Goal: Task Accomplishment & Management: Manage account settings

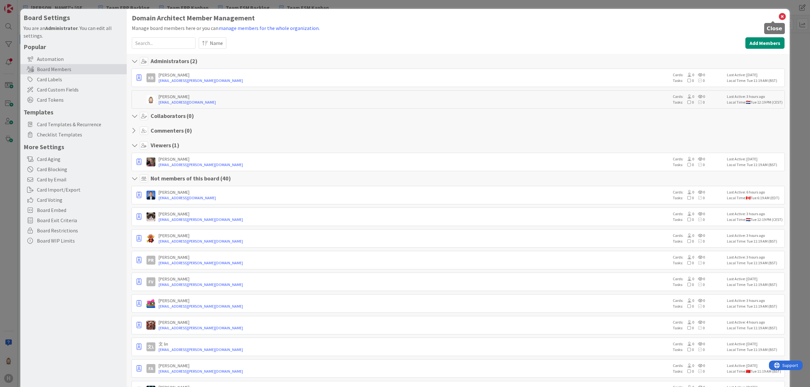
click at [778, 16] on icon at bounding box center [782, 16] width 8 height 9
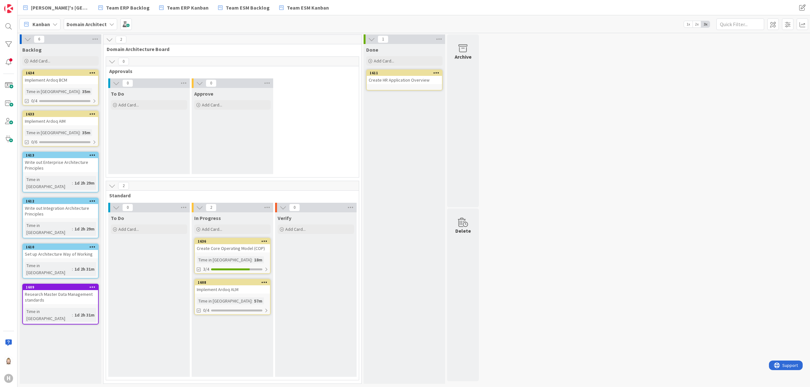
click at [110, 26] on icon at bounding box center [111, 24] width 5 height 5
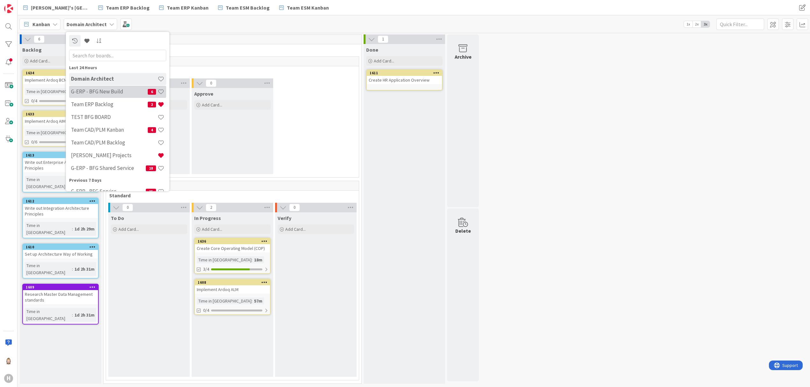
click at [115, 92] on h4 "G-ERP - BFG New Build" at bounding box center [109, 91] width 77 height 6
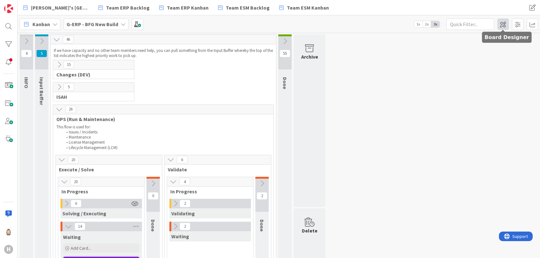
click at [502, 25] on span at bounding box center [503, 23] width 11 height 11
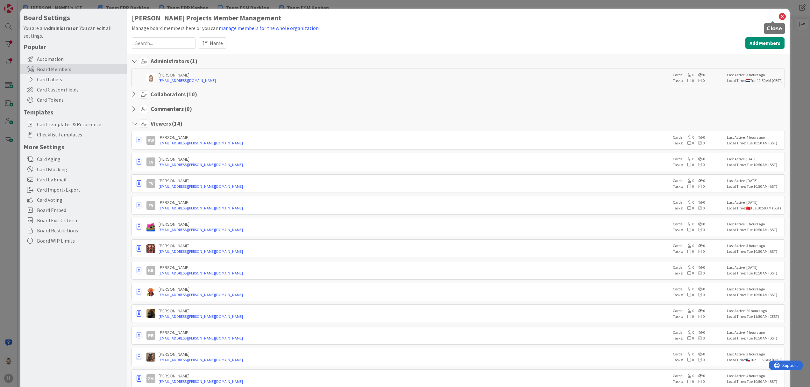
click at [778, 15] on icon at bounding box center [782, 16] width 8 height 9
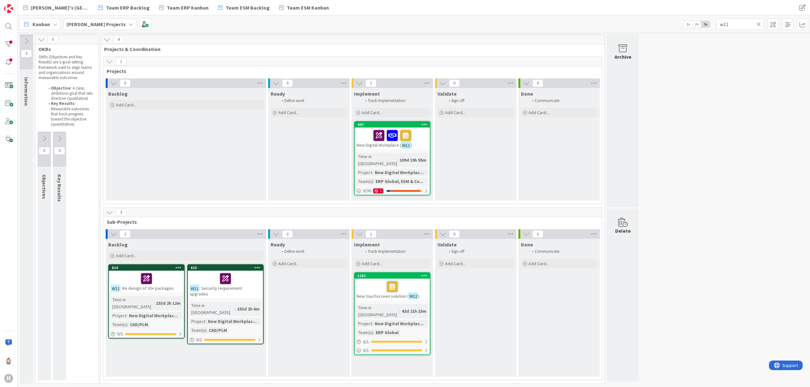
click at [107, 26] on div "[PERSON_NAME] Projects" at bounding box center [100, 23] width 73 height 11
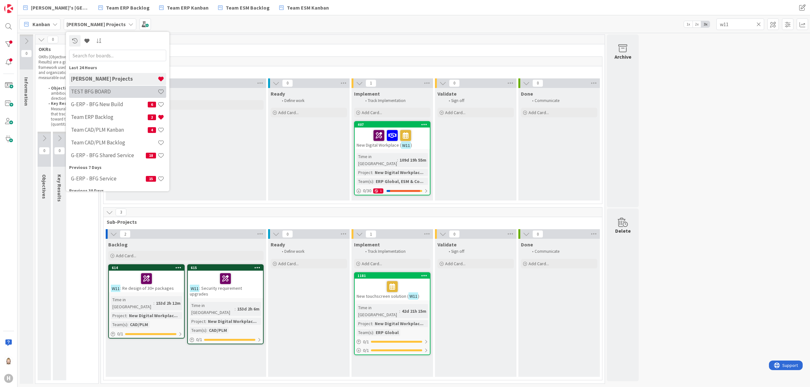
click at [104, 86] on div "TEST BFG BOARD" at bounding box center [117, 91] width 97 height 12
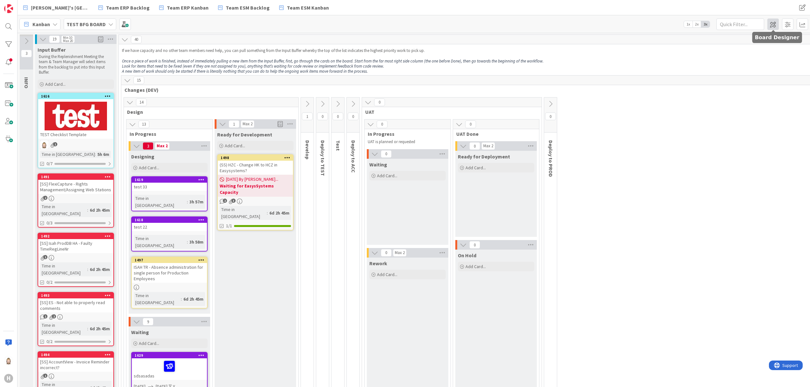
click at [773, 22] on span at bounding box center [773, 23] width 11 height 11
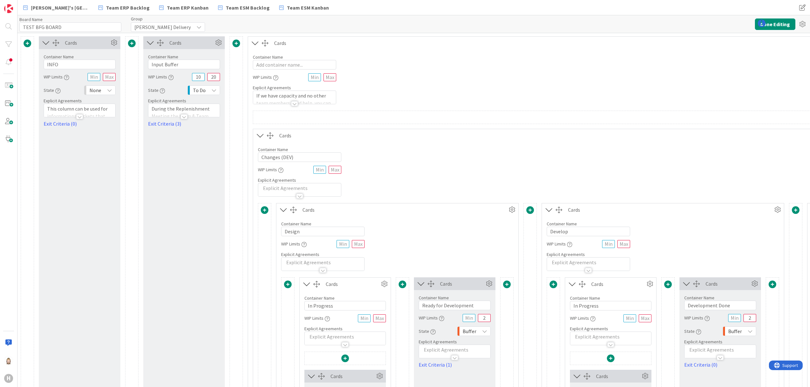
type input "TEST BFG BOARD"
click at [296, 102] on div at bounding box center [294, 103] width 7 height 5
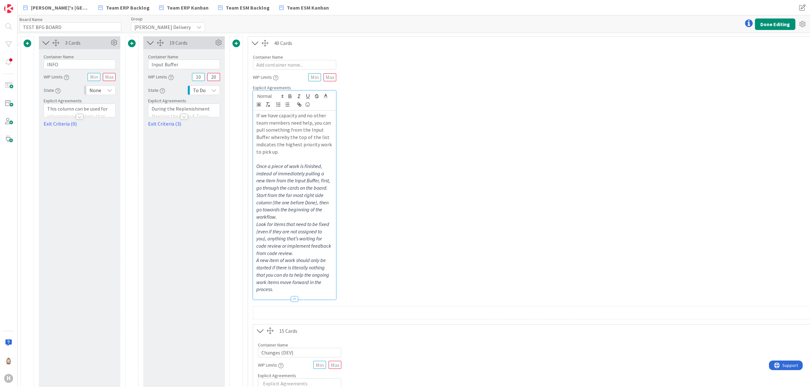
click at [296, 151] on p "If we have capacity and no other team members need help, you can pull something…" at bounding box center [294, 133] width 76 height 43
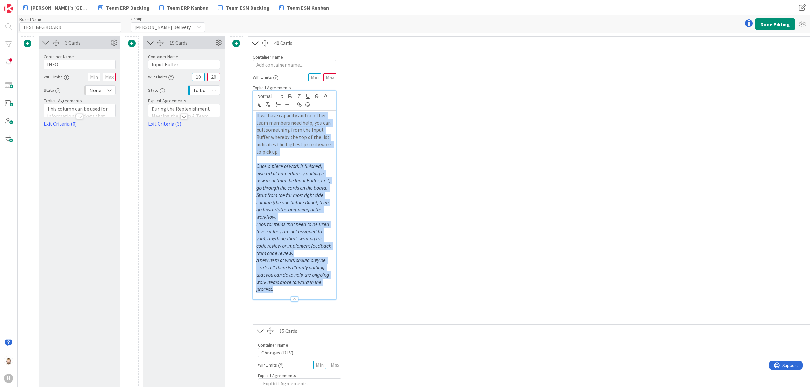
copy div "If we have capacity and no other team members need help, you can pull something…"
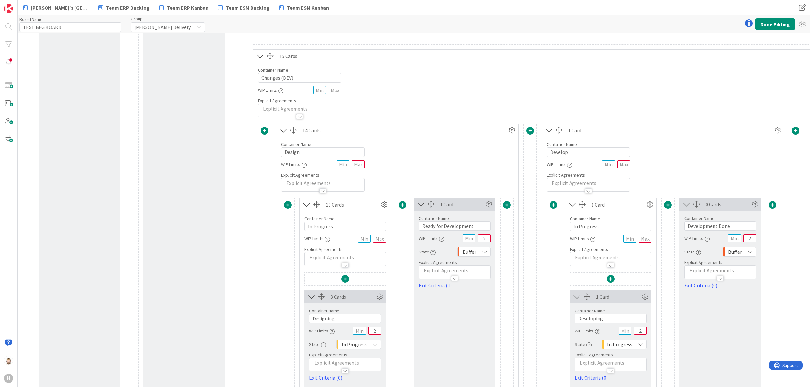
scroll to position [255, 0]
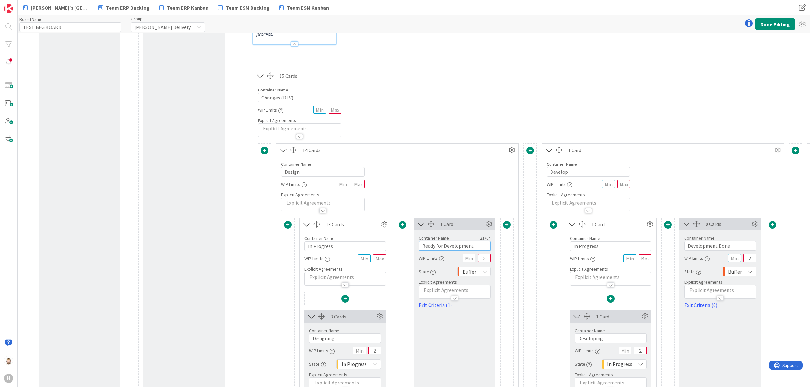
drag, startPoint x: 482, startPoint y: 246, endPoint x: 379, endPoint y: 247, distance: 103.2
click at [776, 22] on button "Done Editing" at bounding box center [775, 23] width 40 height 11
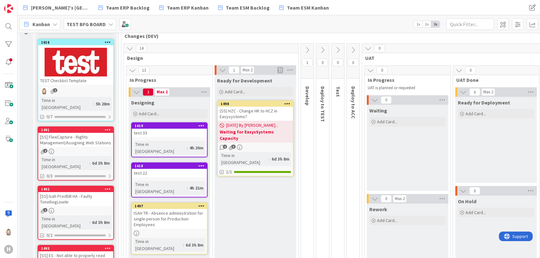
scroll to position [85, 0]
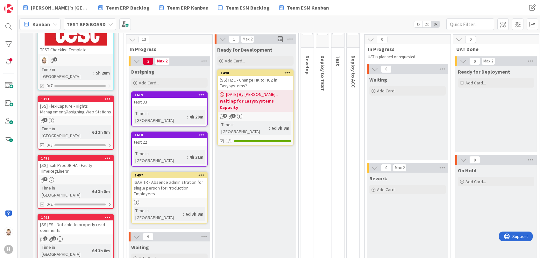
click at [137, 61] on icon at bounding box center [136, 61] width 7 height 7
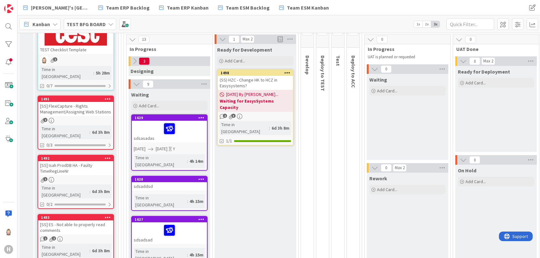
click at [139, 85] on icon at bounding box center [136, 84] width 7 height 7
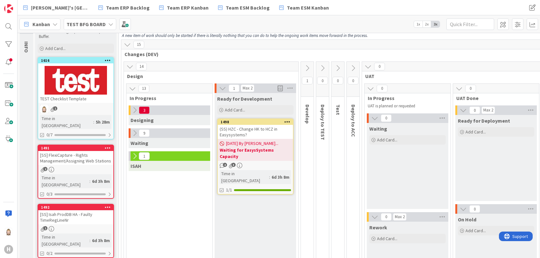
scroll to position [0, 0]
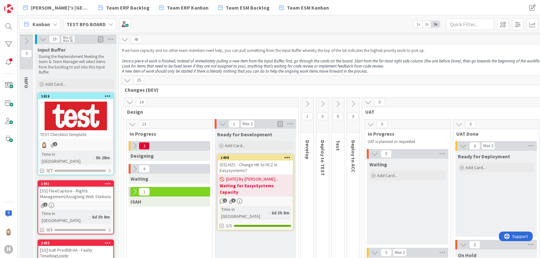
click at [134, 145] on icon at bounding box center [134, 145] width 7 height 7
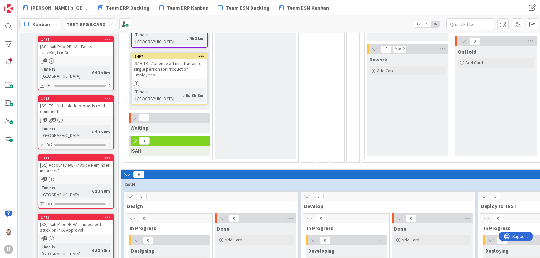
scroll to position [212, 0]
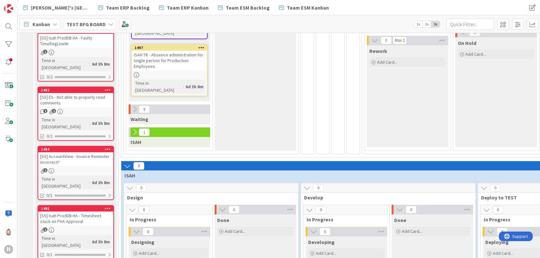
click at [135, 106] on icon at bounding box center [134, 109] width 7 height 7
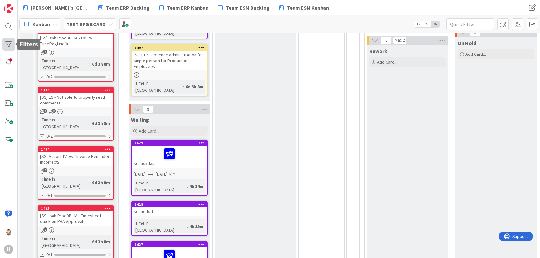
click at [10, 42] on div at bounding box center [8, 44] width 13 height 13
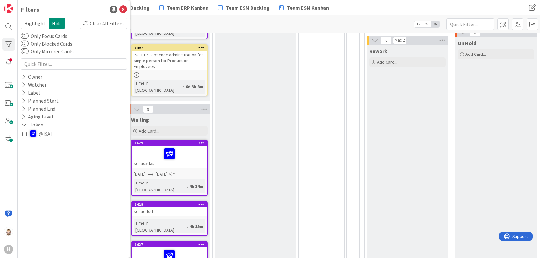
click at [26, 133] on icon at bounding box center [24, 134] width 4 height 4
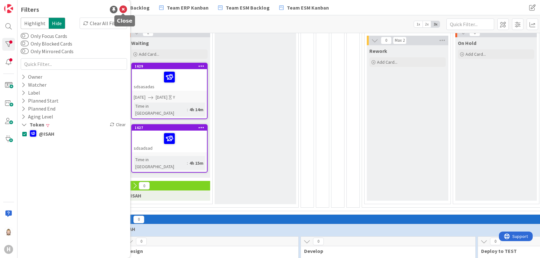
click at [122, 8] on icon at bounding box center [123, 10] width 8 height 8
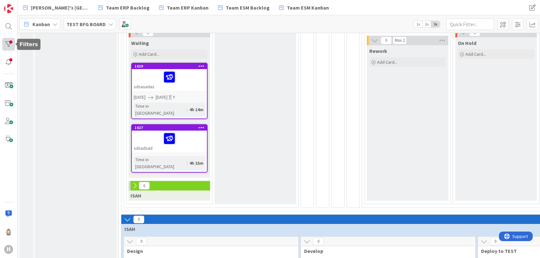
click at [13, 45] on div at bounding box center [8, 44] width 13 height 13
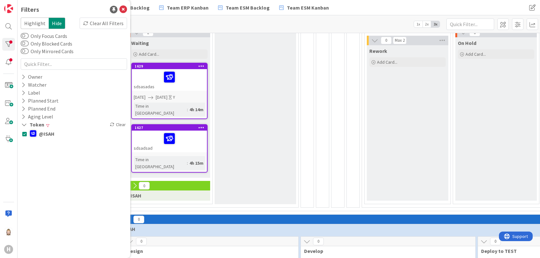
click at [26, 130] on button "@ISAH" at bounding box center [73, 133] width 103 height 7
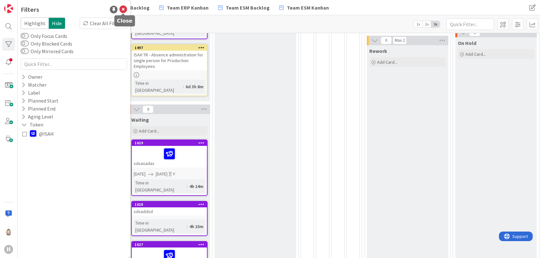
click at [125, 8] on icon at bounding box center [123, 10] width 8 height 8
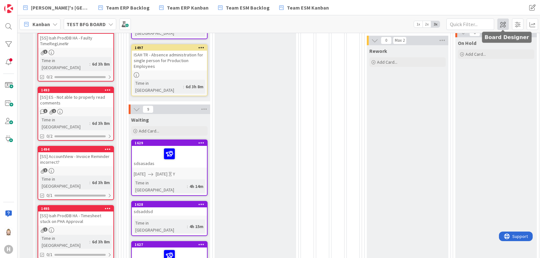
click at [504, 23] on span at bounding box center [503, 23] width 11 height 11
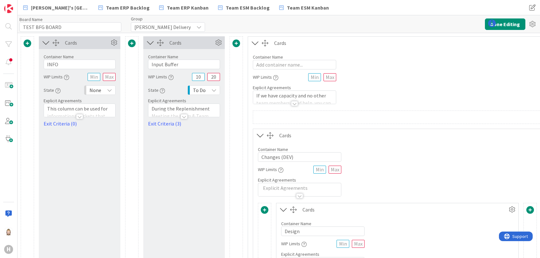
type input "TEST BFG BOARD"
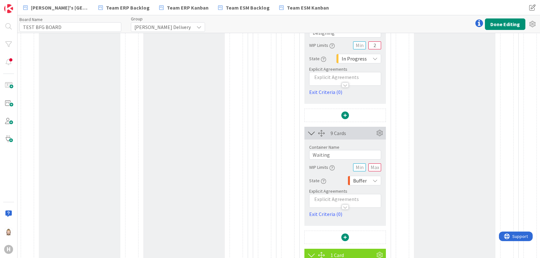
scroll to position [382, 0]
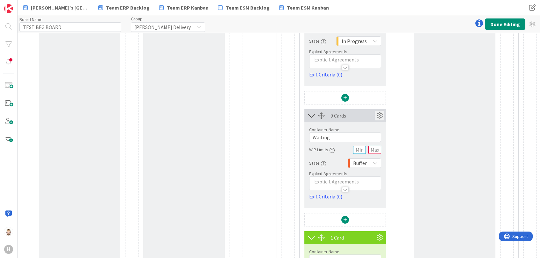
click at [379, 115] on icon at bounding box center [380, 116] width 10 height 10
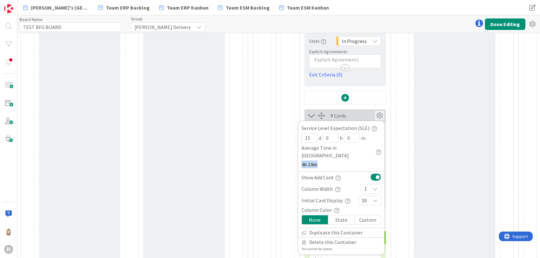
drag, startPoint x: 301, startPoint y: 155, endPoint x: 322, endPoint y: 155, distance: 21.0
click at [322, 155] on div "Service Level Expectation (SLE) 15 d 0 h 0 m Average Time in Column 4h 19m" at bounding box center [341, 147] width 86 height 47
drag, startPoint x: 322, startPoint y: 155, endPoint x: 340, endPoint y: 162, distance: 19.2
click at [340, 162] on div "Service Level Expectation (SLE) 15 d 0 h 0 m Average Time in Column 4h 19m" at bounding box center [341, 147] width 86 height 47
click at [397, 142] on div at bounding box center [402, 122] width 13 height 454
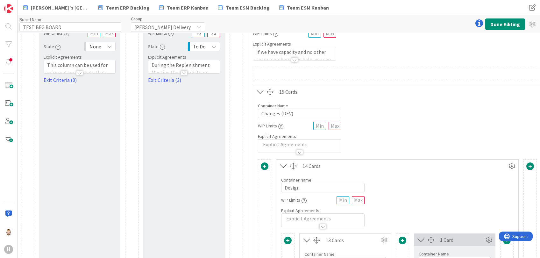
scroll to position [0, 0]
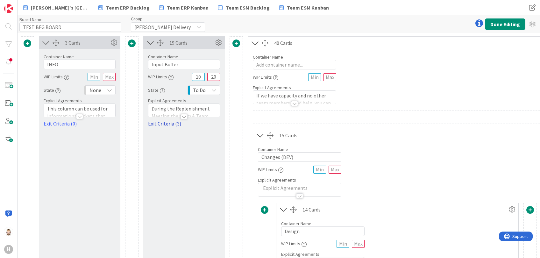
click at [174, 122] on link "Exit Criteria (3)" at bounding box center [184, 124] width 72 height 8
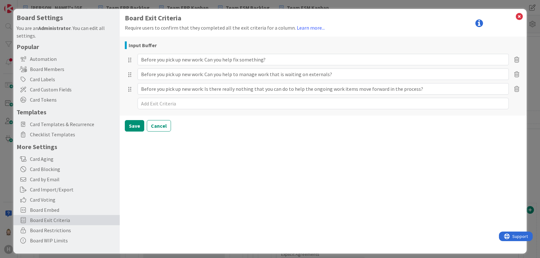
type textarea "x"
click at [515, 17] on icon at bounding box center [519, 16] width 8 height 9
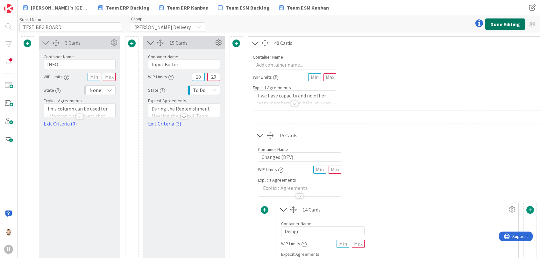
click at [495, 23] on button "Done Editing" at bounding box center [505, 23] width 40 height 11
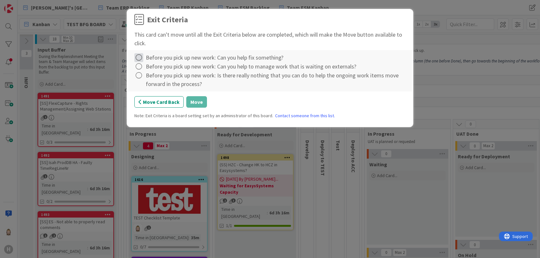
click at [139, 56] on icon at bounding box center [138, 57] width 9 height 9
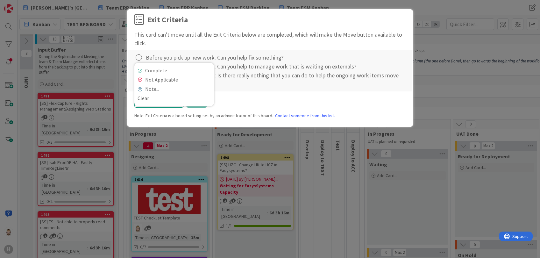
click at [249, 91] on div "Complete Not Applicable Note... Clear Before you pick up new work: Can you help…" at bounding box center [270, 70] width 284 height 41
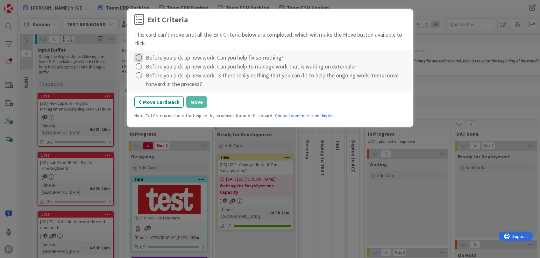
click at [140, 57] on icon at bounding box center [138, 57] width 9 height 9
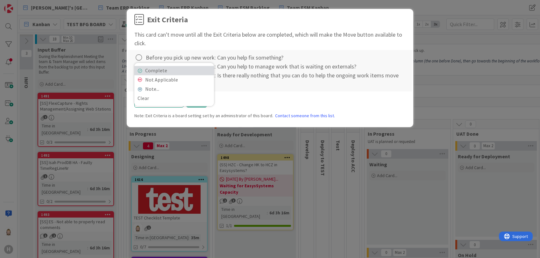
click at [141, 69] on icon at bounding box center [140, 71] width 4 height 4
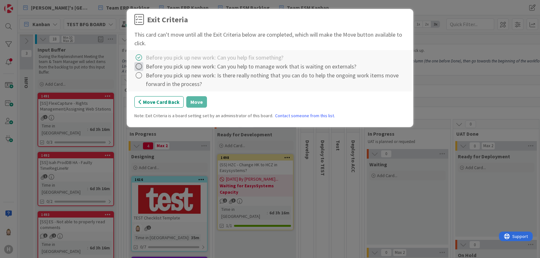
click at [139, 67] on icon at bounding box center [138, 66] width 9 height 9
click at [147, 78] on link "Complete" at bounding box center [174, 79] width 80 height 9
click at [140, 75] on icon at bounding box center [138, 75] width 9 height 9
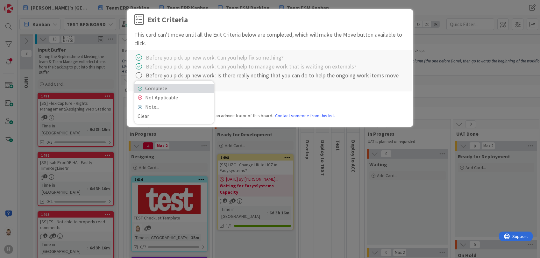
click at [144, 85] on link "Complete" at bounding box center [174, 88] width 80 height 9
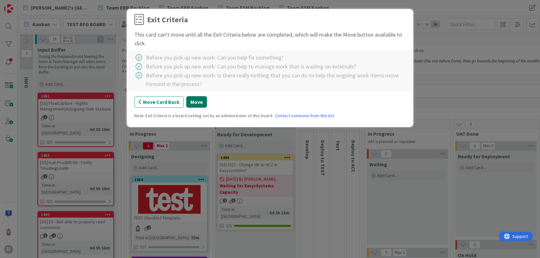
click at [196, 100] on button "Move" at bounding box center [196, 101] width 21 height 11
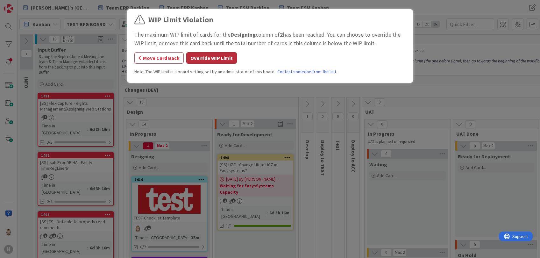
click at [210, 59] on button "Override WIP Limit" at bounding box center [211, 57] width 51 height 11
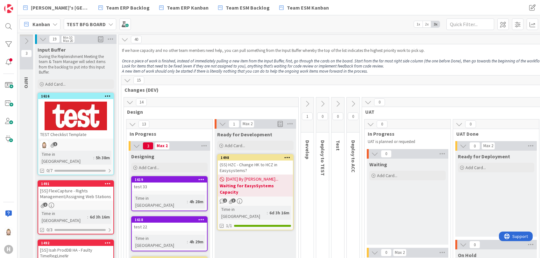
click at [103, 23] on b "TEST BFG BOARD" at bounding box center [86, 24] width 39 height 6
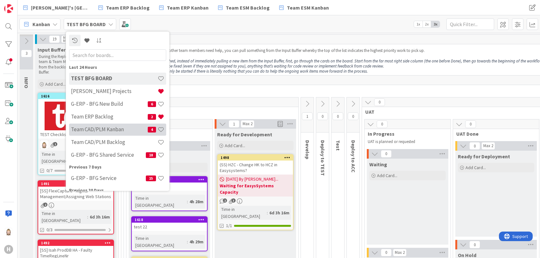
click at [114, 132] on h4 "Team CAD/PLM Kanban" at bounding box center [109, 129] width 77 height 6
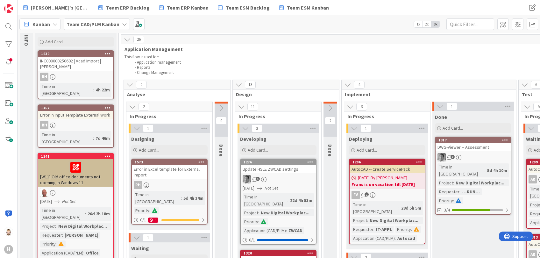
scroll to position [127, 0]
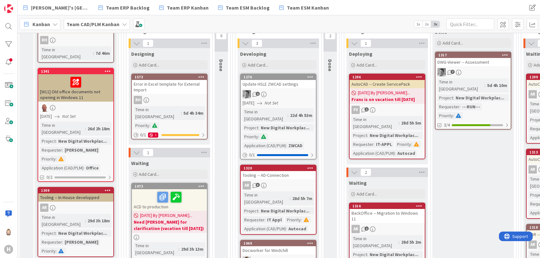
click at [137, 149] on icon at bounding box center [136, 152] width 7 height 7
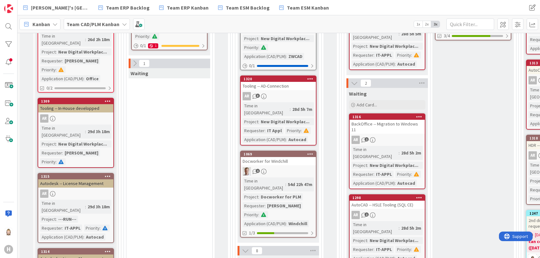
scroll to position [255, 0]
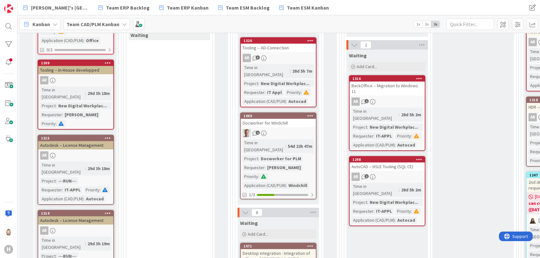
click at [247, 209] on icon at bounding box center [245, 212] width 7 height 7
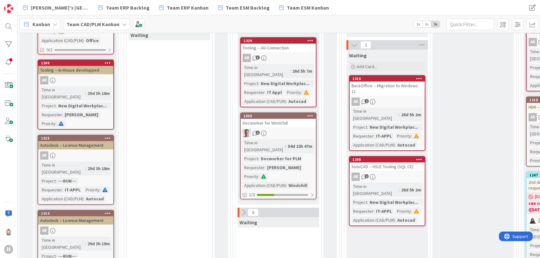
scroll to position [170, 0]
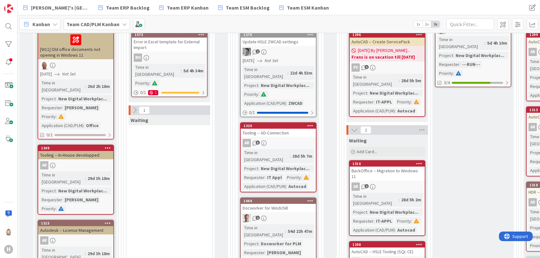
click at [355, 126] on icon at bounding box center [354, 129] width 7 height 7
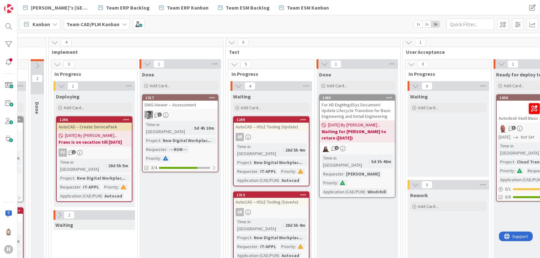
scroll to position [85, 293]
click at [239, 85] on icon at bounding box center [238, 85] width 7 height 7
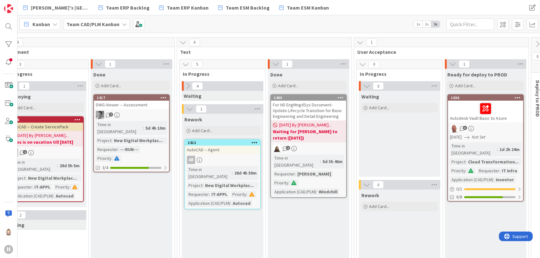
scroll to position [85, 408]
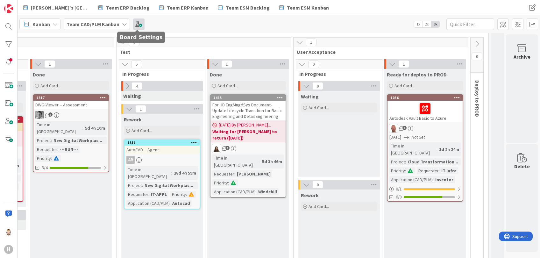
click at [139, 21] on span at bounding box center [138, 23] width 11 height 11
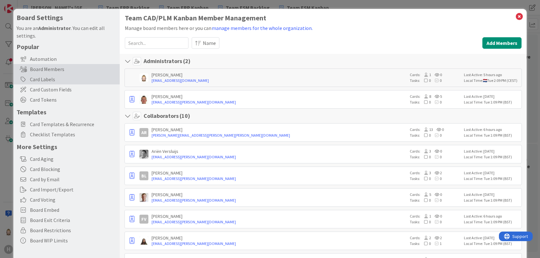
click at [67, 80] on div "Card Labels" at bounding box center [66, 79] width 106 height 10
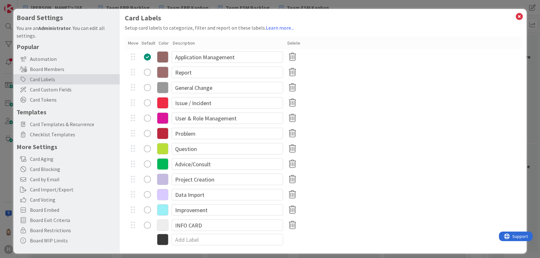
scroll to position [4, 0]
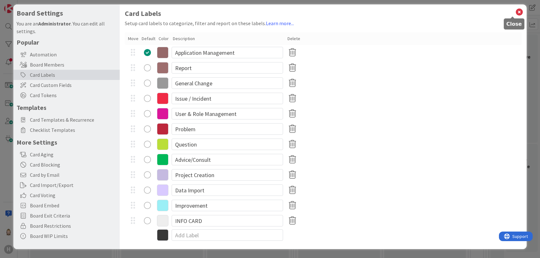
click at [515, 12] on icon at bounding box center [519, 12] width 8 height 9
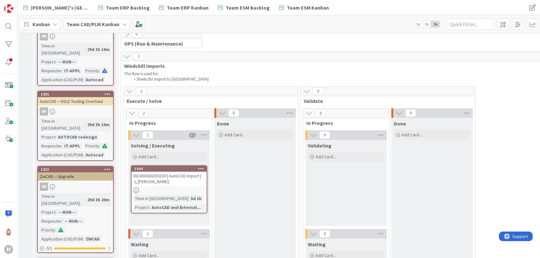
scroll to position [467, 0]
click at [114, 22] on b "Team CAD/PLM Kanban" at bounding box center [93, 24] width 53 height 6
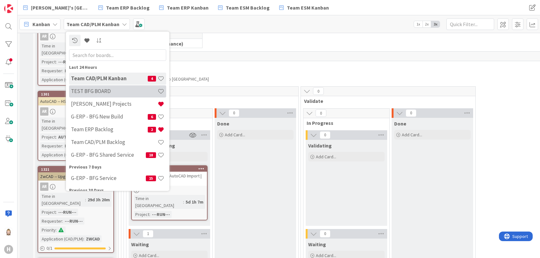
click at [121, 88] on h4 "TEST BFG BOARD" at bounding box center [114, 91] width 87 height 6
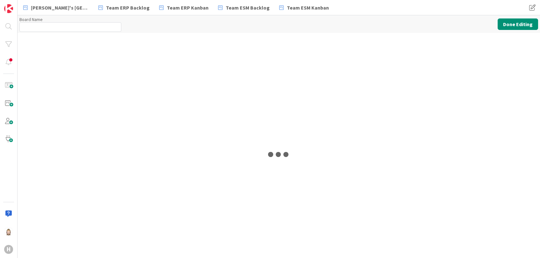
type input "G-ERP - BFG New Build"
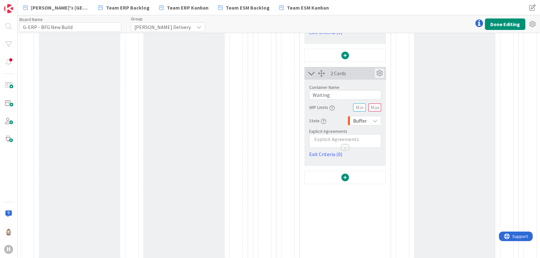
click at [379, 73] on icon at bounding box center [380, 73] width 10 height 10
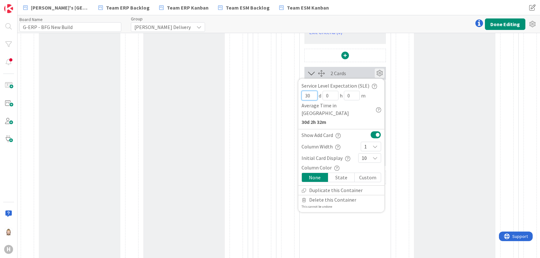
click at [313, 94] on input "30" at bounding box center [310, 96] width 16 height 10
type input "25"
click at [391, 98] on div "3 Cards Container Name 11 / 64 In Progress WIP Limits Explicit Agreements 1 Car…" at bounding box center [397, 80] width 233 height 454
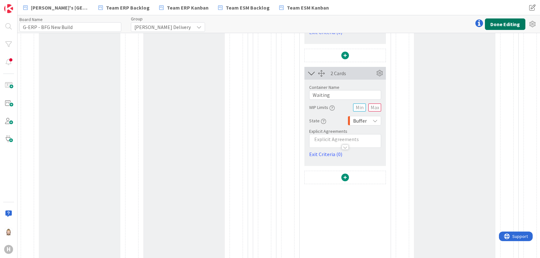
click at [498, 25] on button "Done Editing" at bounding box center [505, 23] width 40 height 11
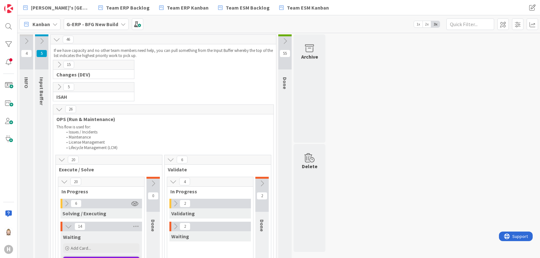
click at [57, 64] on icon at bounding box center [59, 64] width 7 height 7
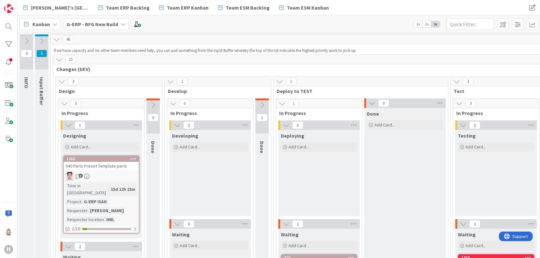
click at [108, 21] on b "G-ERP - BFG New Build" at bounding box center [93, 24] width 52 height 6
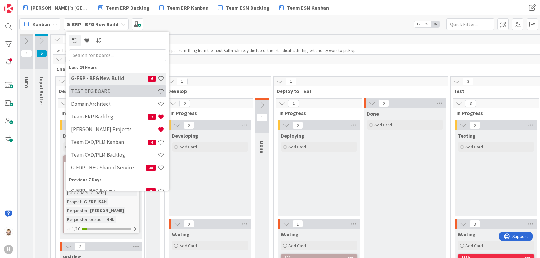
click at [115, 90] on h4 "TEST BFG BOARD" at bounding box center [114, 91] width 87 height 6
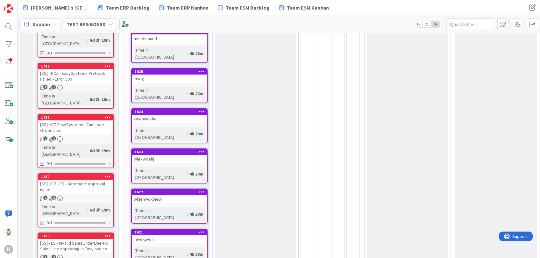
scroll to position [467, 0]
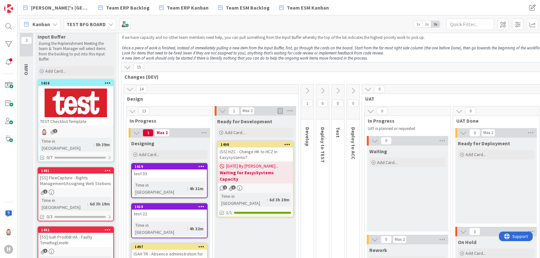
scroll to position [0, 0]
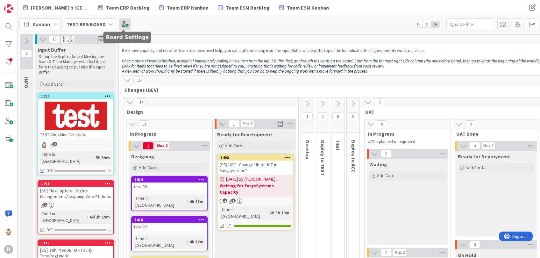
click at [126, 22] on span at bounding box center [124, 23] width 11 height 11
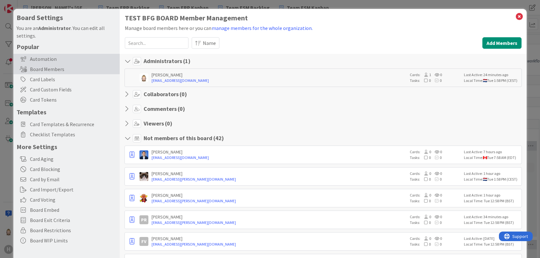
click at [75, 57] on div "Automation" at bounding box center [66, 59] width 106 height 10
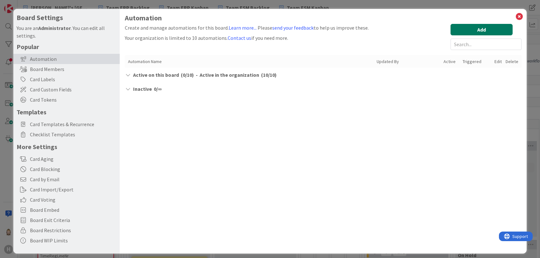
click at [468, 26] on button "Add" at bounding box center [482, 29] width 62 height 11
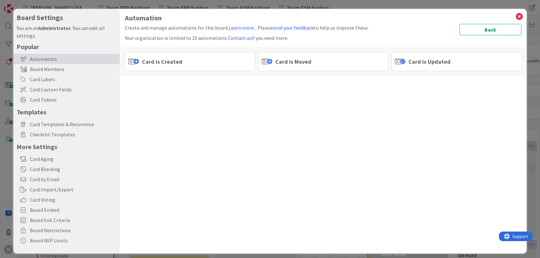
click at [324, 58] on div "Card is Moved" at bounding box center [323, 61] width 130 height 19
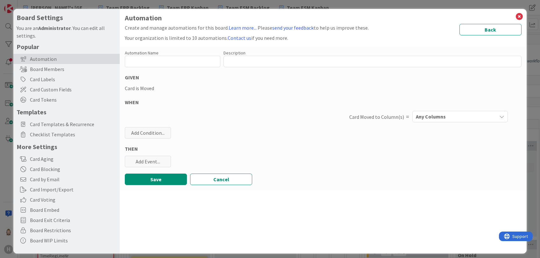
click at [421, 115] on span "Any Columns" at bounding box center [431, 116] width 30 height 8
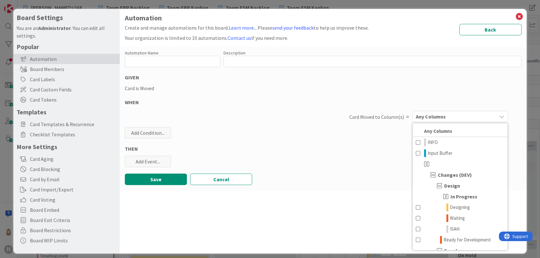
click at [372, 135] on div "Automation Name 0 / 128 Description 0 / 256 GIVEN Card is Moved WHEN Card Moved…" at bounding box center [323, 118] width 407 height 143
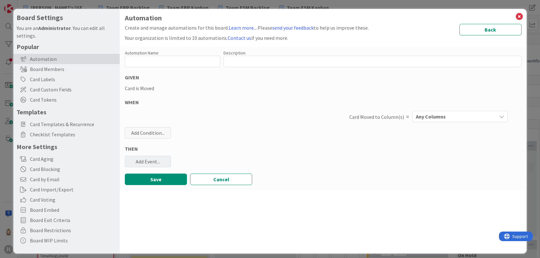
click at [162, 158] on div "Add Event..." at bounding box center [148, 161] width 46 height 11
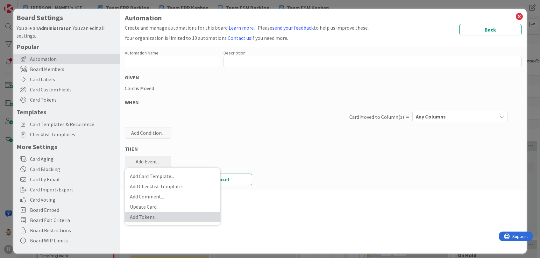
click at [178, 219] on link "Add Tokens ..." at bounding box center [173, 217] width 96 height 10
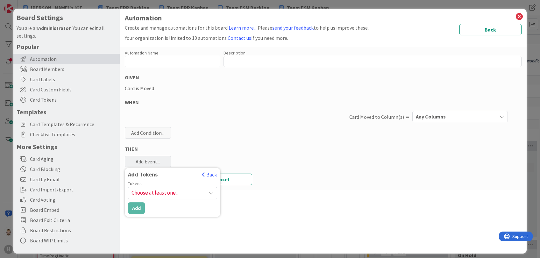
click at [202, 183] on div "Tokens" at bounding box center [172, 183] width 89 height 4
click at [204, 192] on span "Choose at least one..." at bounding box center [172, 192] width 89 height 11
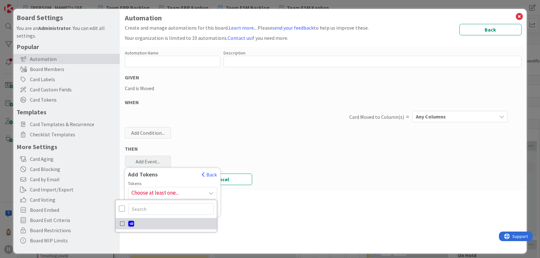
click at [124, 223] on icon at bounding box center [122, 224] width 5 height 10
click at [246, 203] on div "Automation Create and manage automations for this board. Learn more... Please s…" at bounding box center [323, 131] width 407 height 245
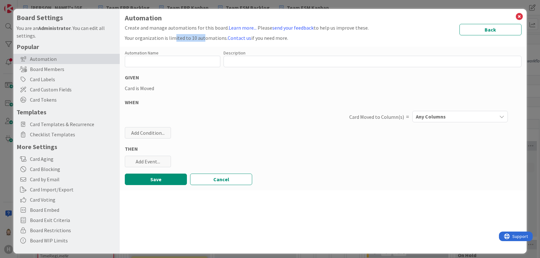
drag, startPoint x: 173, startPoint y: 38, endPoint x: 201, endPoint y: 38, distance: 28.7
click at [201, 38] on div "Your organization is limited to 10 automations. Contact us if you need more." at bounding box center [247, 38] width 244 height 8
drag, startPoint x: 201, startPoint y: 38, endPoint x: 205, endPoint y: 105, distance: 67.3
click at [205, 105] on div "WHEN" at bounding box center [323, 102] width 397 height 8
click at [219, 175] on button "Cancel" at bounding box center [221, 179] width 62 height 11
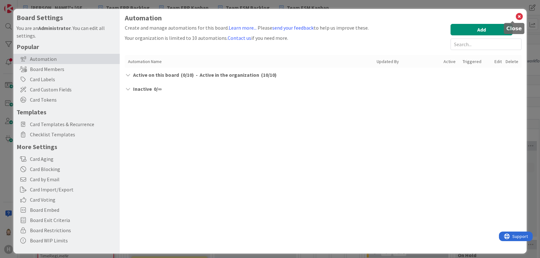
click at [515, 15] on icon at bounding box center [519, 16] width 8 height 9
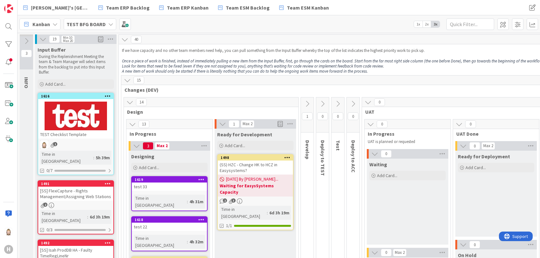
click at [106, 23] on div "TEST BFG BOARD" at bounding box center [90, 23] width 53 height 11
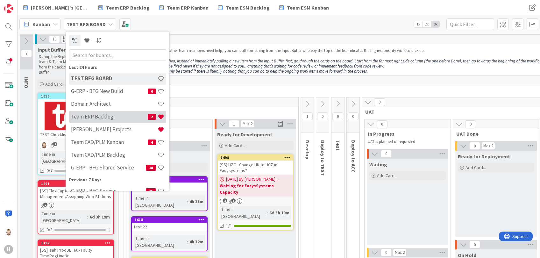
click at [113, 116] on h4 "Team ERP Backlog" at bounding box center [109, 117] width 77 height 6
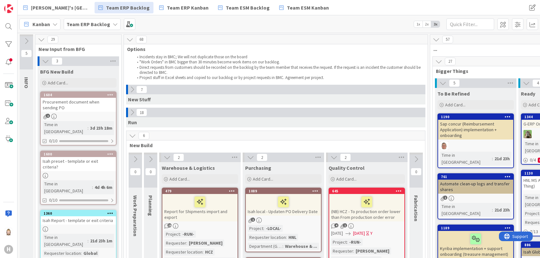
click at [129, 38] on icon at bounding box center [129, 39] width 7 height 7
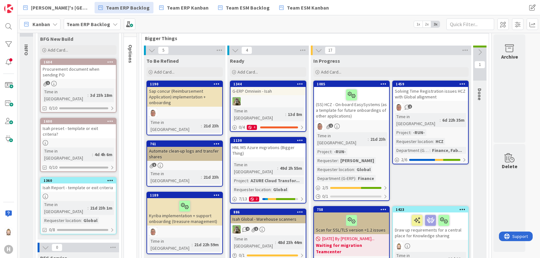
scroll to position [85, 0]
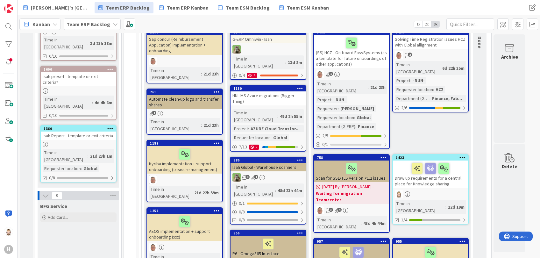
click at [107, 20] on div "Team ERP Backlog" at bounding box center [92, 23] width 57 height 11
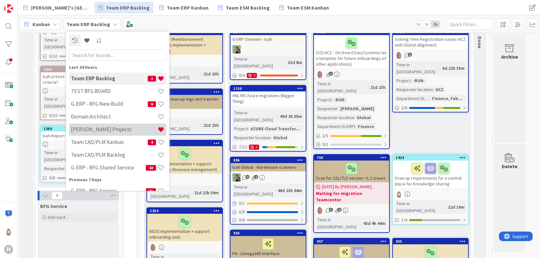
click at [123, 130] on h4 "[PERSON_NAME] Projects" at bounding box center [114, 129] width 87 height 6
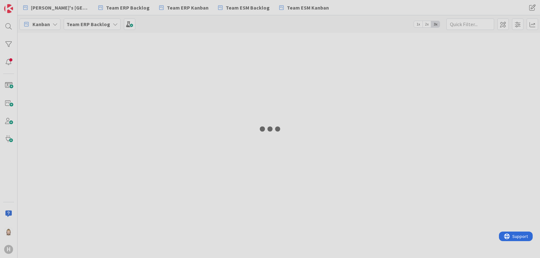
type input "w11"
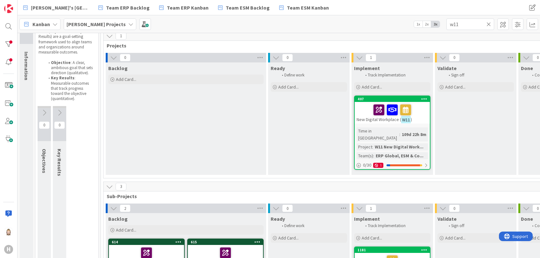
scroll to position [42, 0]
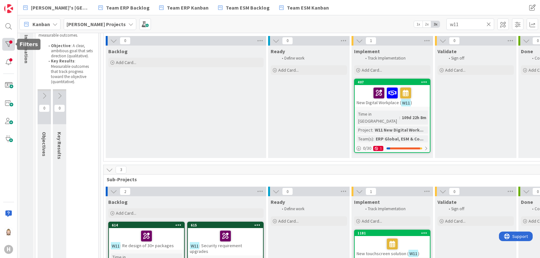
click at [8, 41] on div at bounding box center [8, 44] width 13 height 13
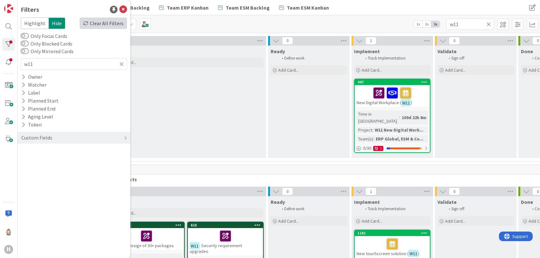
click at [109, 22] on div "Clear All Filters" at bounding box center [103, 23] width 47 height 11
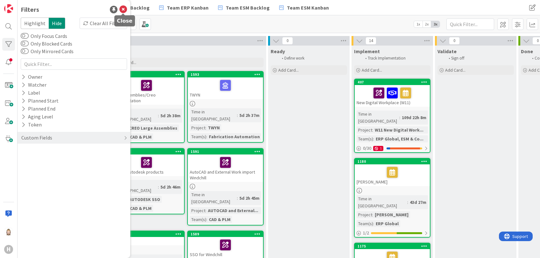
click at [125, 7] on icon at bounding box center [123, 10] width 8 height 8
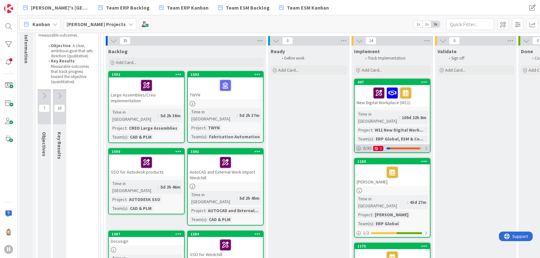
click at [414, 147] on div at bounding box center [405, 148] width 30 height 2
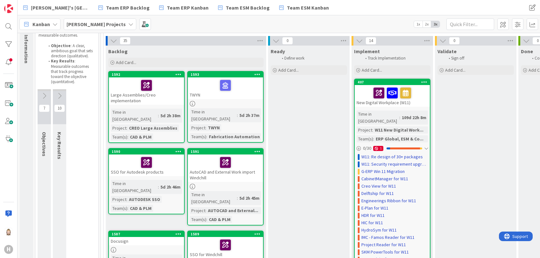
click at [420, 105] on div "New Digital Workplace (W11)" at bounding box center [392, 96] width 75 height 22
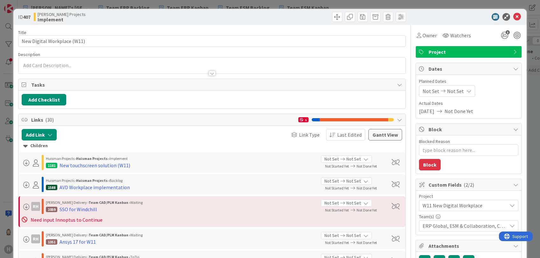
type textarea "x"
click at [513, 16] on icon at bounding box center [517, 17] width 8 height 8
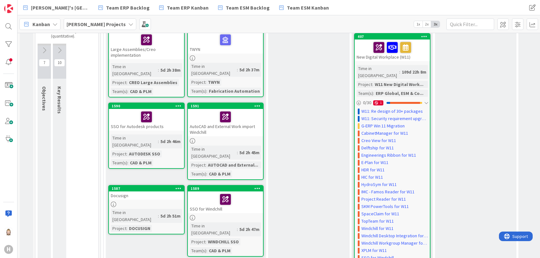
click at [99, 23] on b "[PERSON_NAME] Projects" at bounding box center [96, 24] width 59 height 6
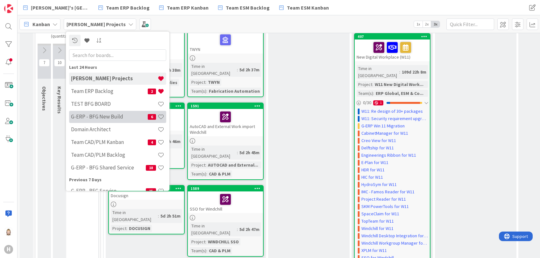
click at [125, 114] on h4 "G-ERP - BFG New Build" at bounding box center [109, 117] width 77 height 6
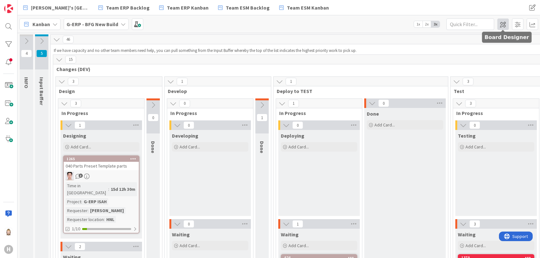
click at [505, 25] on span at bounding box center [503, 23] width 11 height 11
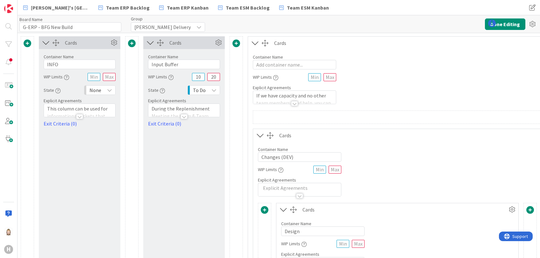
type input "G-ERP - BFG New Build"
click at [534, 25] on icon at bounding box center [532, 23] width 11 height 11
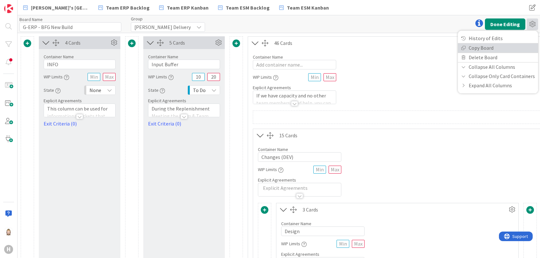
click at [514, 47] on link "Copy Board" at bounding box center [498, 47] width 80 height 9
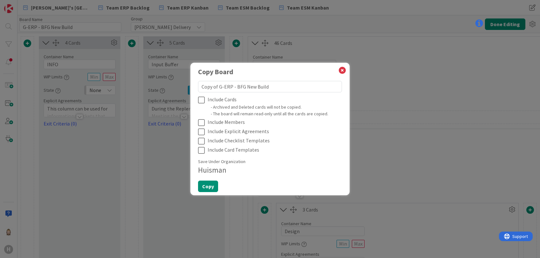
click at [203, 97] on icon at bounding box center [203, 100] width 10 height 8
click at [204, 121] on icon at bounding box center [203, 123] width 10 height 8
click at [204, 130] on icon at bounding box center [203, 132] width 10 height 8
click at [202, 139] on icon at bounding box center [203, 141] width 10 height 8
click at [201, 148] on icon at bounding box center [203, 151] width 10 height 8
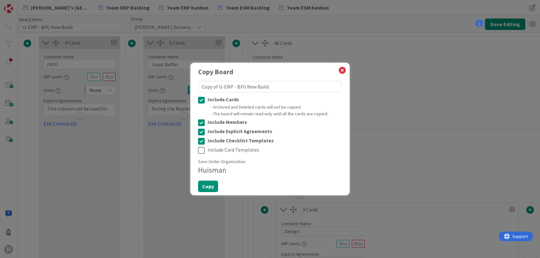
type textarea "x"
click at [344, 69] on icon at bounding box center [342, 70] width 8 height 9
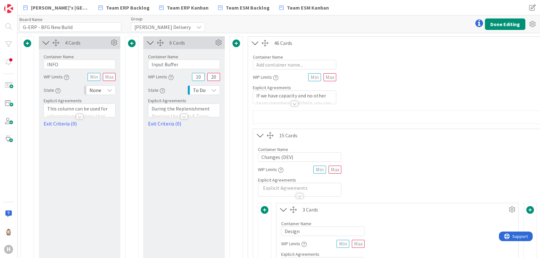
click at [185, 117] on div at bounding box center [184, 116] width 7 height 5
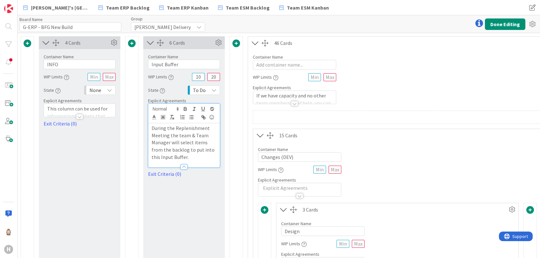
click at [294, 101] on div at bounding box center [294, 103] width 7 height 5
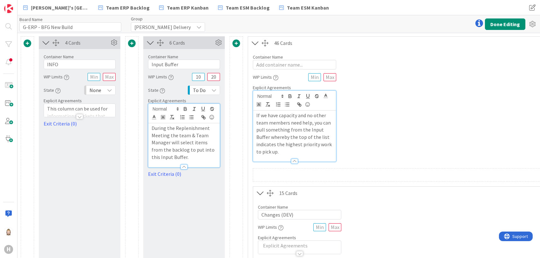
click at [302, 127] on p "If we have capacity and no other team members need help, you can pull something…" at bounding box center [294, 133] width 76 height 43
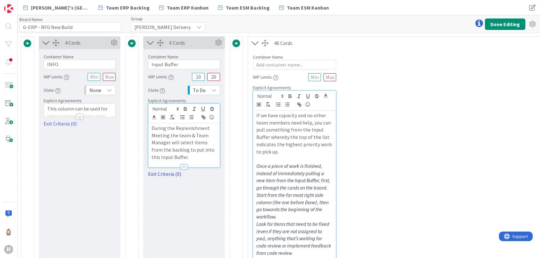
click at [168, 173] on link "Exit Criteria (0)" at bounding box center [184, 174] width 72 height 8
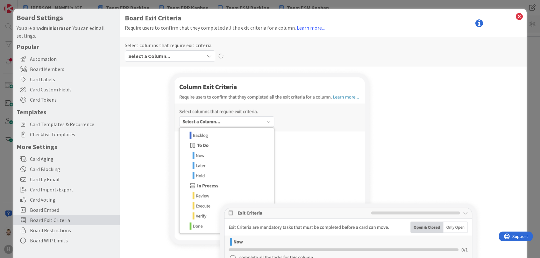
click at [182, 55] on div "Select a Column..." at bounding box center [165, 56] width 77 height 10
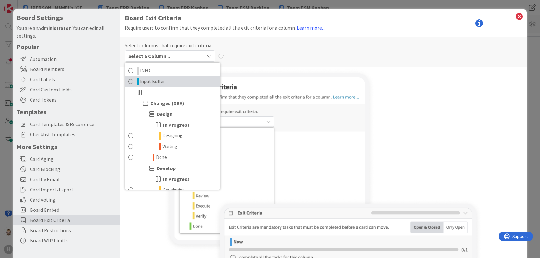
click at [174, 78] on link "Input Buffer" at bounding box center [172, 81] width 95 height 11
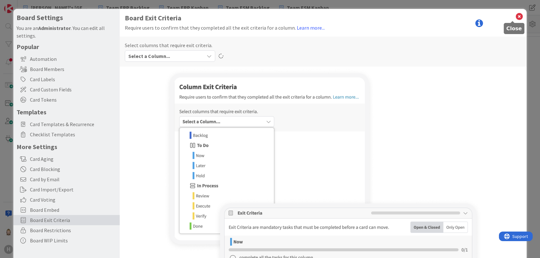
click at [515, 15] on icon at bounding box center [519, 16] width 8 height 9
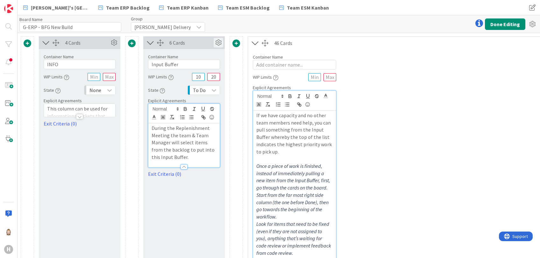
click at [217, 41] on icon at bounding box center [219, 43] width 10 height 10
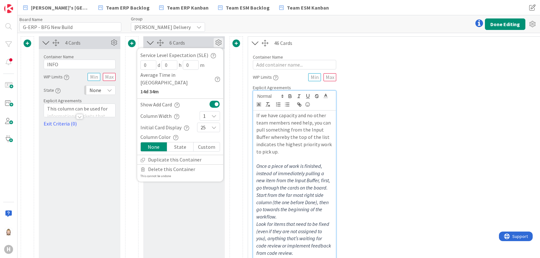
click at [217, 41] on icon at bounding box center [219, 43] width 10 height 10
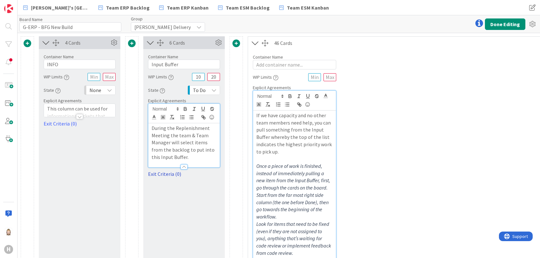
click at [173, 173] on link "Exit Criteria (0)" at bounding box center [184, 174] width 72 height 8
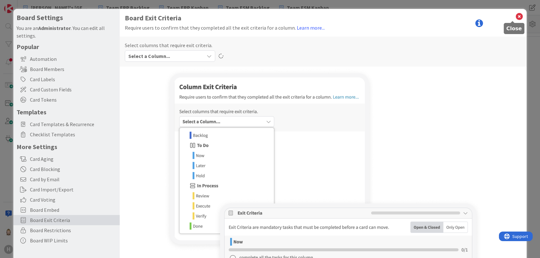
click at [515, 15] on icon at bounding box center [519, 16] width 8 height 9
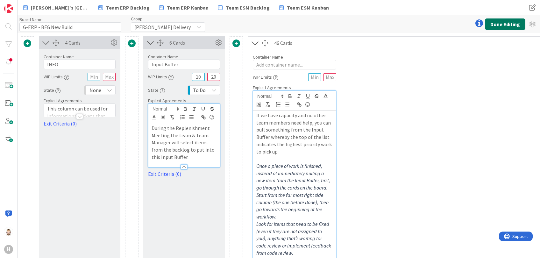
click at [505, 22] on button "Done Editing" at bounding box center [505, 23] width 40 height 11
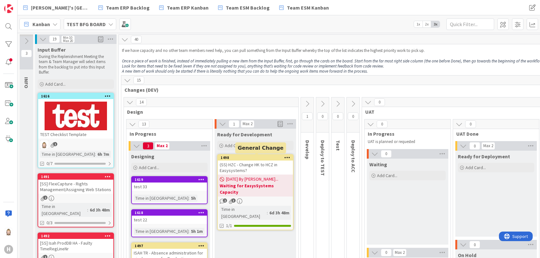
click at [269, 155] on div "1498" at bounding box center [257, 157] width 72 height 4
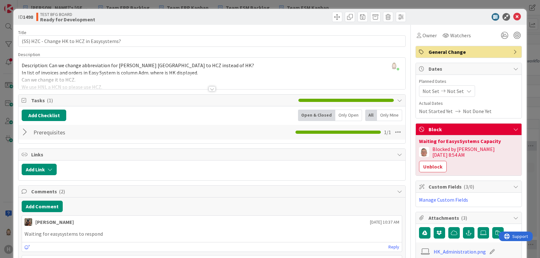
click at [513, 17] on icon at bounding box center [517, 17] width 8 height 8
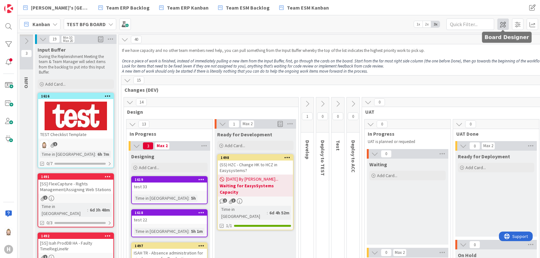
click at [502, 23] on span at bounding box center [503, 23] width 11 height 11
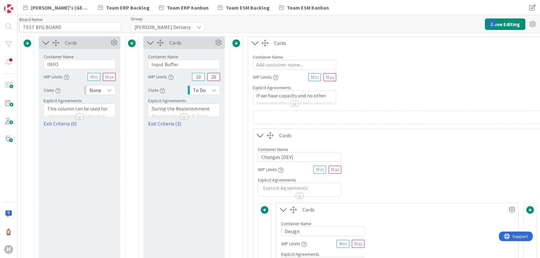
type input "TEST BFG BOARD"
click at [294, 103] on div at bounding box center [294, 103] width 7 height 5
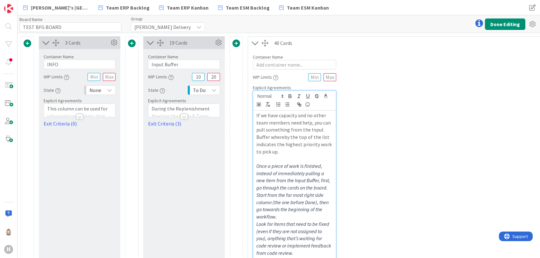
click at [290, 143] on p "If we have capacity and no other team members need help, you can pull something…" at bounding box center [294, 133] width 76 height 43
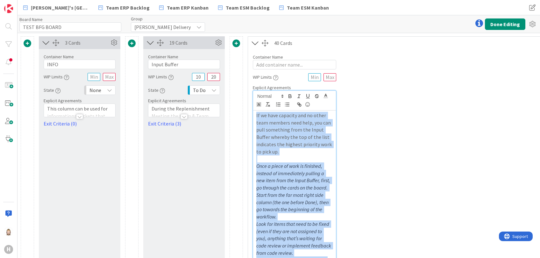
copy div "If we have capacity and no other team members need help, you can pull something…"
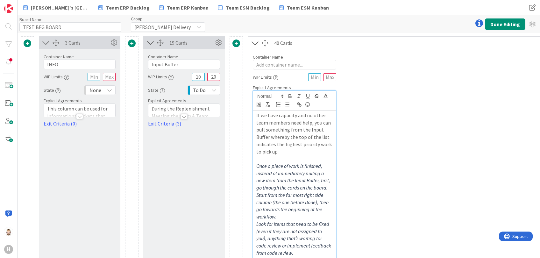
click at [185, 116] on div at bounding box center [184, 116] width 7 height 5
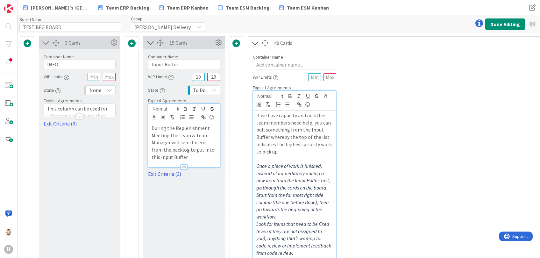
click at [173, 173] on link "Exit Criteria (3)" at bounding box center [184, 174] width 72 height 8
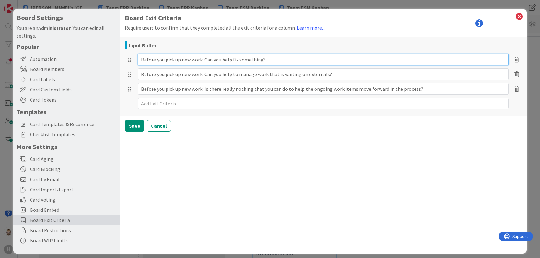
drag, startPoint x: 277, startPoint y: 59, endPoint x: 124, endPoint y: 60, distance: 152.6
click at [124, 60] on div "Input Buffer Before you pick up new work: Can you help fix something? Before yo…" at bounding box center [323, 76] width 407 height 79
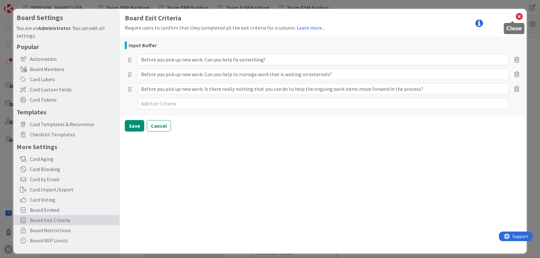
click at [515, 16] on icon at bounding box center [519, 16] width 8 height 9
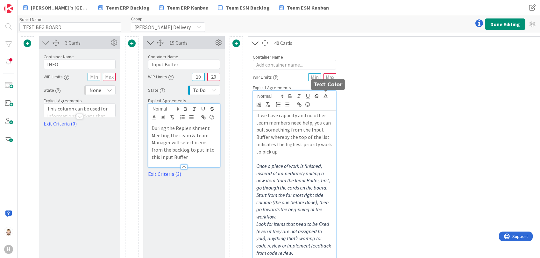
click at [282, 161] on p at bounding box center [294, 158] width 76 height 7
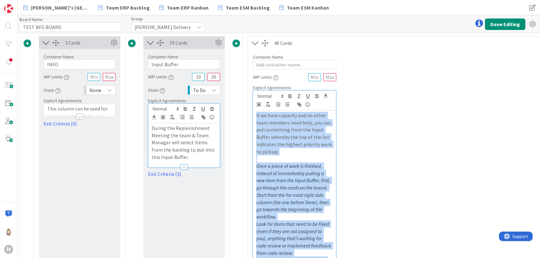
copy div "If we have capacity and no other team members need help, you can pull something…"
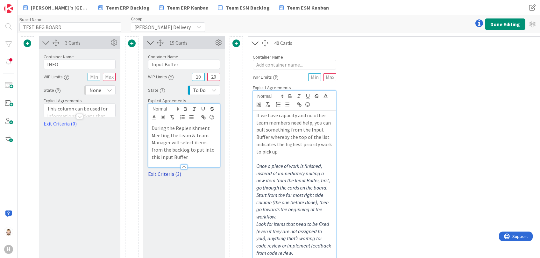
click at [172, 173] on link "Exit Criteria (3)" at bounding box center [184, 174] width 72 height 8
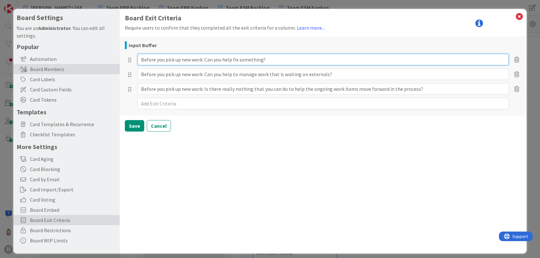
drag, startPoint x: 278, startPoint y: 60, endPoint x: 94, endPoint y: 71, distance: 185.1
click at [94, 71] on div "Board Settings You are an Administrator . You can edit all settings. Popular Au…" at bounding box center [269, 131] width 513 height 245
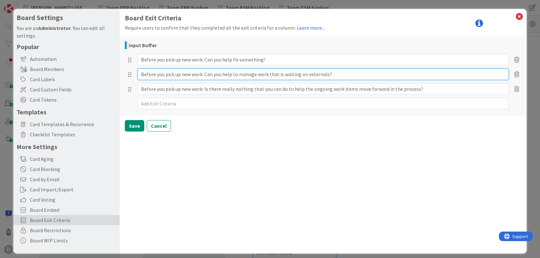
click at [338, 71] on input "Before you pick up new work: Can you help to manage work that is waiting on ext…" at bounding box center [323, 73] width 371 height 11
click at [304, 87] on input "Before you pick up new work: Is there really nothing that you can do to help th…" at bounding box center [323, 88] width 371 height 11
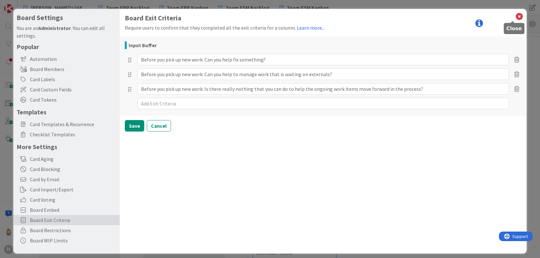
click at [515, 15] on icon at bounding box center [519, 16] width 8 height 9
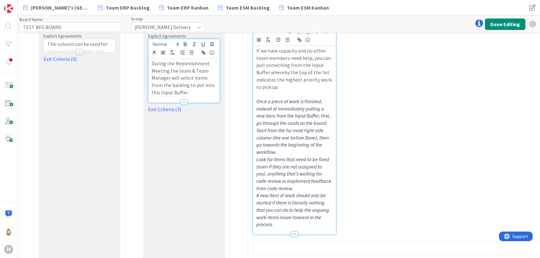
scroll to position [127, 0]
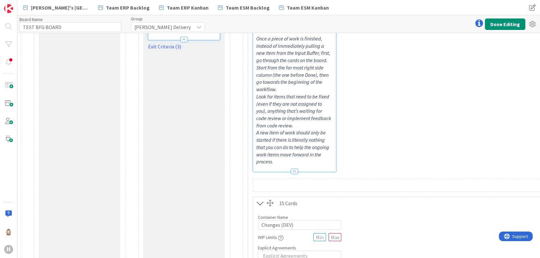
click at [294, 171] on div at bounding box center [294, 171] width 7 height 5
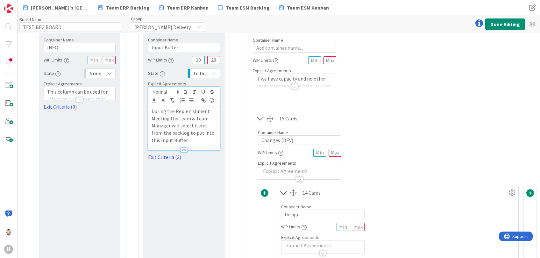
scroll to position [0, 0]
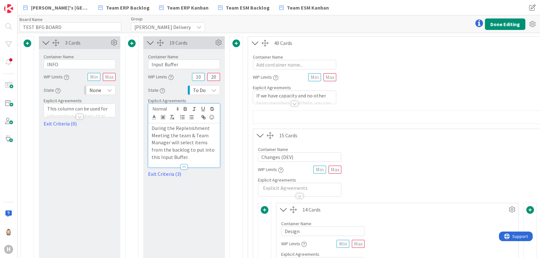
click at [149, 40] on icon at bounding box center [150, 43] width 11 height 8
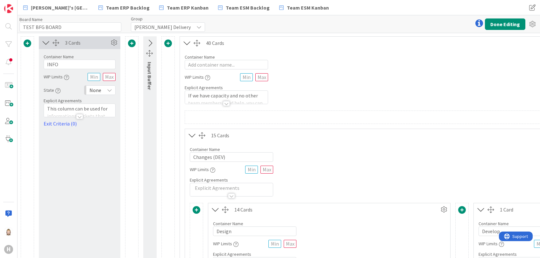
click at [43, 42] on icon at bounding box center [46, 43] width 11 height 8
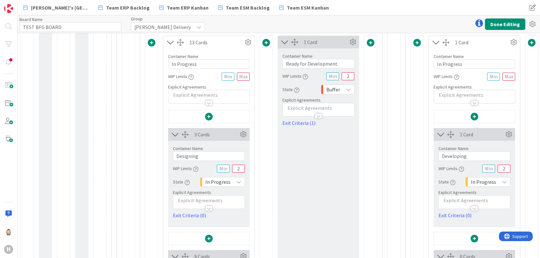
scroll to position [255, 0]
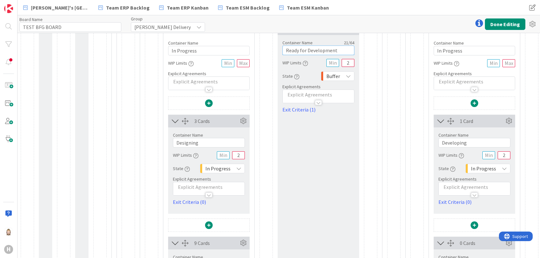
drag, startPoint x: 339, startPoint y: 50, endPoint x: 258, endPoint y: 54, distance: 81.3
click at [258, 54] on div "13 Cards Container Name 11 / 64 In Progress WIP Limits Explicit Agreements 3 Ca…" at bounding box center [261, 249] width 233 height 454
click at [300, 111] on link "Exit Criteria (1)" at bounding box center [319, 110] width 72 height 8
type textarea "x"
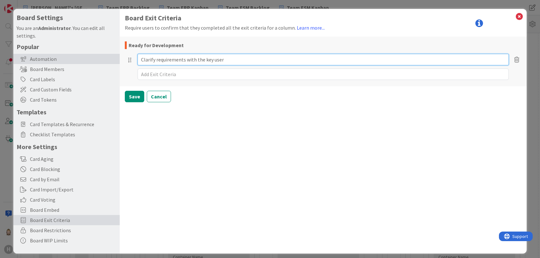
drag, startPoint x: 232, startPoint y: 58, endPoint x: 119, endPoint y: 59, distance: 113.1
click at [119, 59] on div "Board Settings You are an Administrator . You can edit all settings. Popular Au…" at bounding box center [269, 131] width 513 height 245
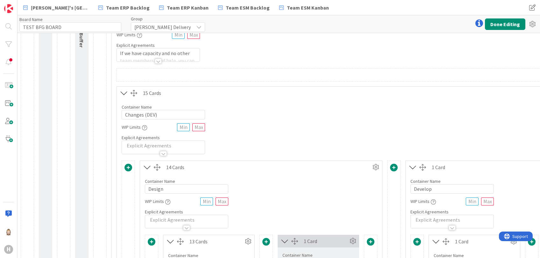
scroll to position [85, 0]
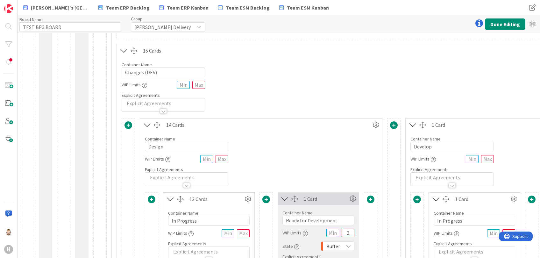
click at [145, 124] on icon at bounding box center [147, 125] width 11 height 8
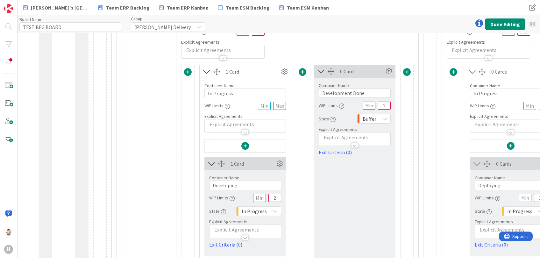
scroll to position [170, 0]
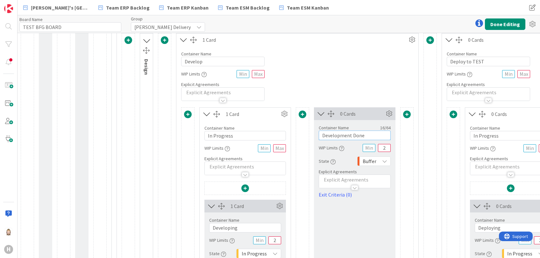
drag, startPoint x: 371, startPoint y: 134, endPoint x: 292, endPoint y: 142, distance: 79.8
click at [184, 40] on icon at bounding box center [183, 40] width 11 height 8
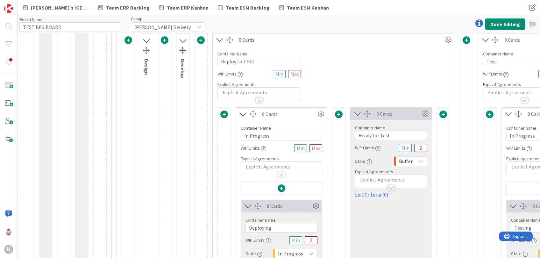
scroll to position [212, 0]
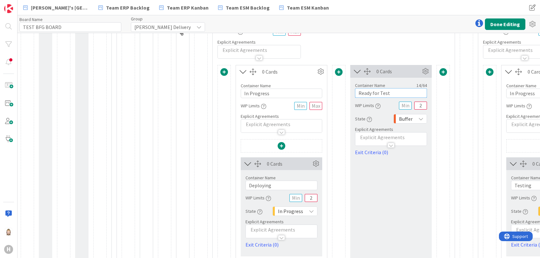
drag, startPoint x: 405, startPoint y: 93, endPoint x: 326, endPoint y: 98, distance: 79.8
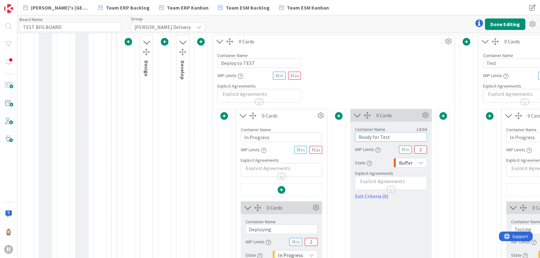
scroll to position [85, 0]
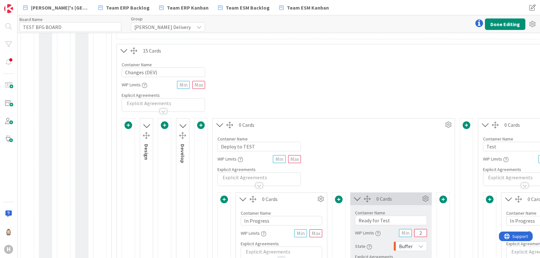
click at [218, 124] on icon at bounding box center [220, 125] width 11 height 8
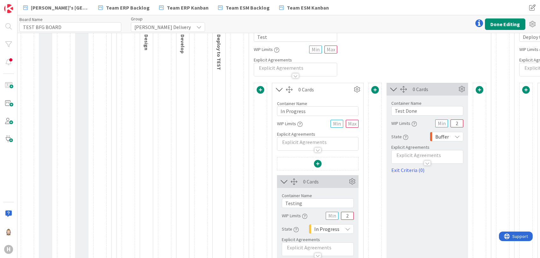
scroll to position [212, 0]
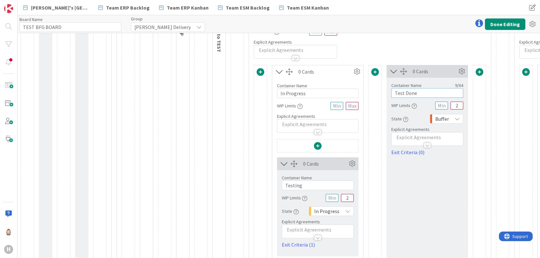
drag, startPoint x: 420, startPoint y: 90, endPoint x: 356, endPoint y: 97, distance: 64.0
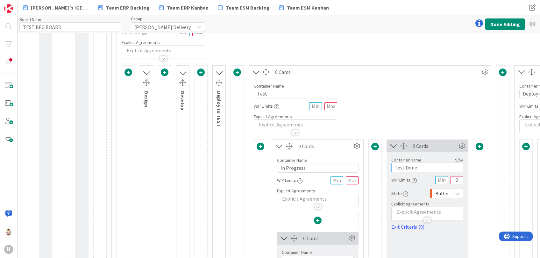
scroll to position [127, 0]
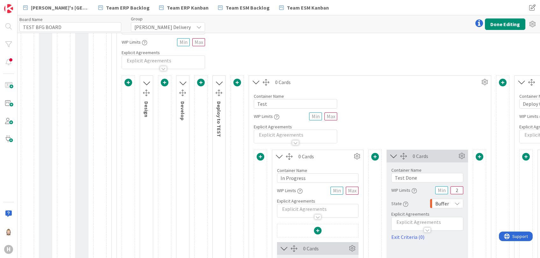
click at [257, 82] on icon at bounding box center [256, 82] width 11 height 8
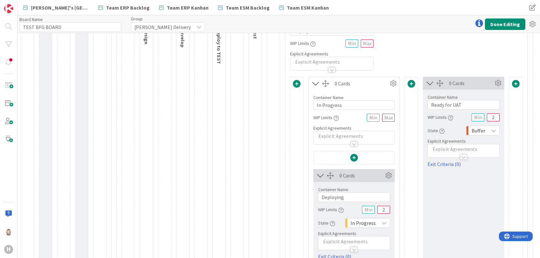
scroll to position [212, 0]
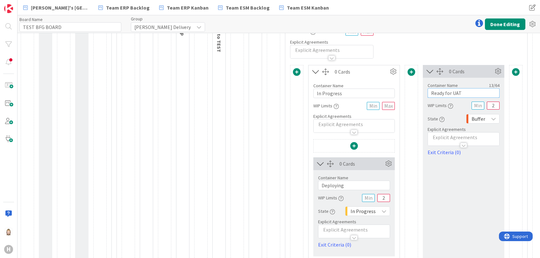
drag, startPoint x: 474, startPoint y: 93, endPoint x: 369, endPoint y: 95, distance: 105.4
click at [369, 95] on div "0 Cards Container Name 11 / 64 In Progress WIP Limits Explicit Agreements 0 Car…" at bounding box center [406, 231] width 233 height 332
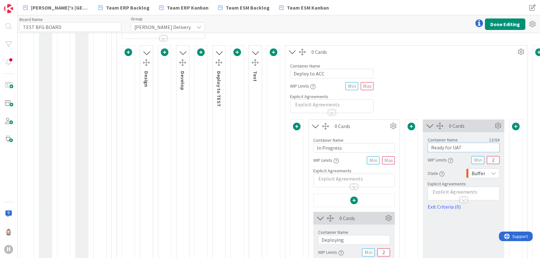
scroll to position [85, 0]
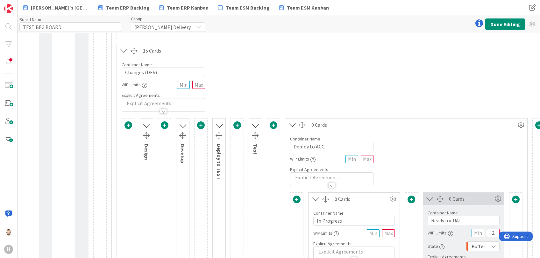
click at [293, 125] on icon at bounding box center [292, 125] width 11 height 8
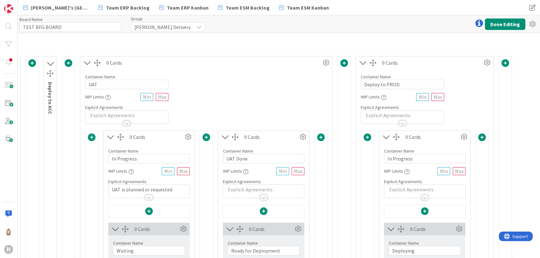
scroll to position [170, 241]
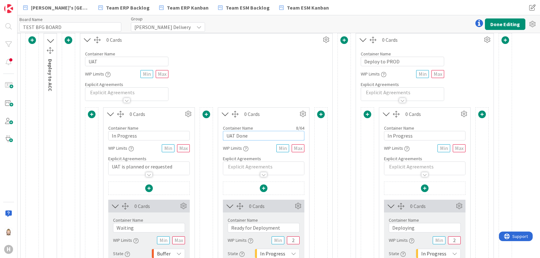
drag, startPoint x: 250, startPoint y: 133, endPoint x: 196, endPoint y: 135, distance: 54.8
click at [287, 90] on div "Container Name 3 / 64 UAT WIP Limits Explicit Agreements" at bounding box center [206, 73] width 252 height 55
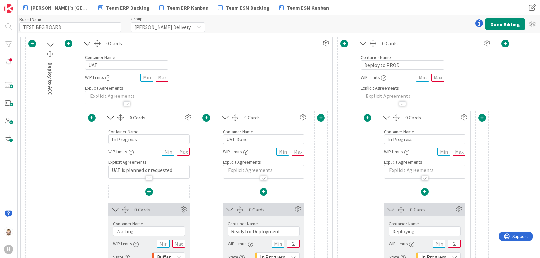
scroll to position [85, 241]
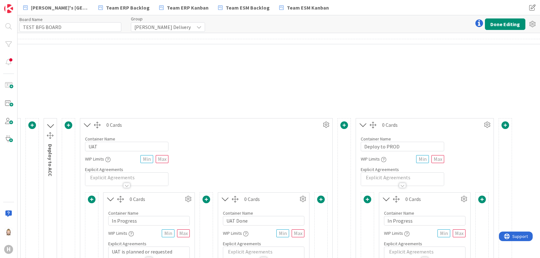
click at [89, 124] on icon at bounding box center [87, 125] width 11 height 8
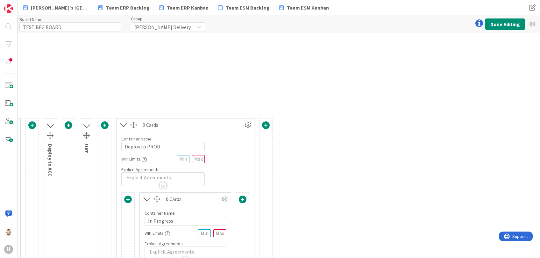
click at [122, 124] on icon at bounding box center [123, 125] width 11 height 8
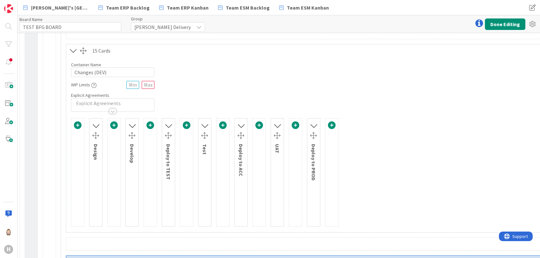
scroll to position [85, 0]
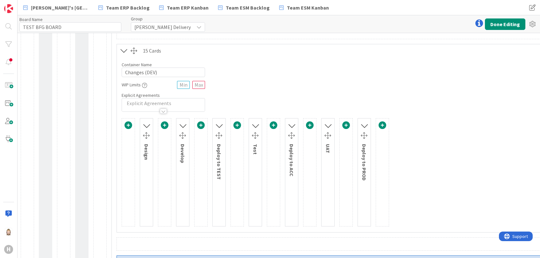
click at [122, 48] on icon at bounding box center [124, 51] width 11 height 8
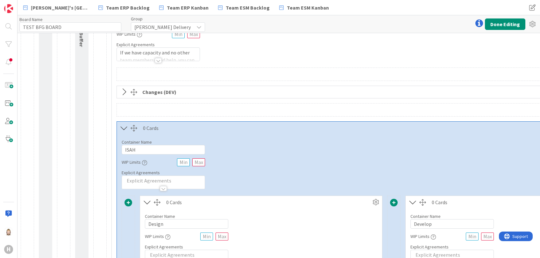
scroll to position [42, 0]
click at [123, 128] on icon at bounding box center [124, 129] width 11 height 8
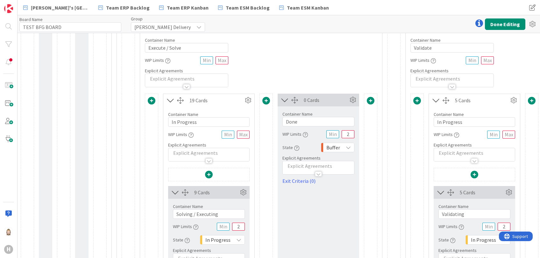
scroll to position [0, 0]
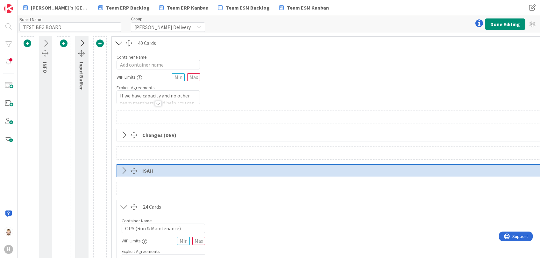
click at [82, 40] on icon at bounding box center [81, 43] width 11 height 8
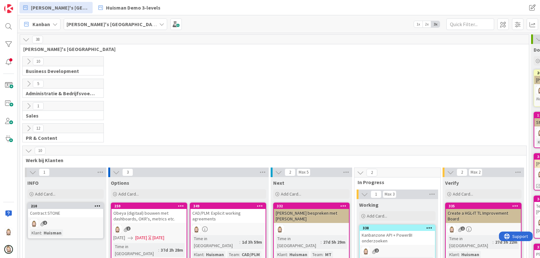
click at [105, 23] on b "[PERSON_NAME]'s [GEOGRAPHIC_DATA]" at bounding box center [113, 24] width 92 height 6
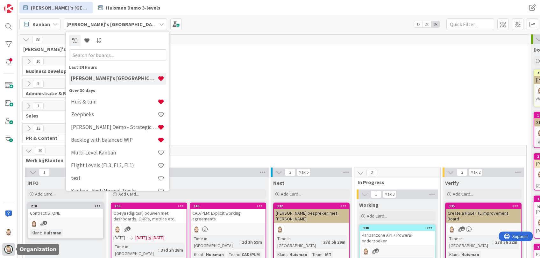
click at [8, 250] on img at bounding box center [8, 249] width 9 height 9
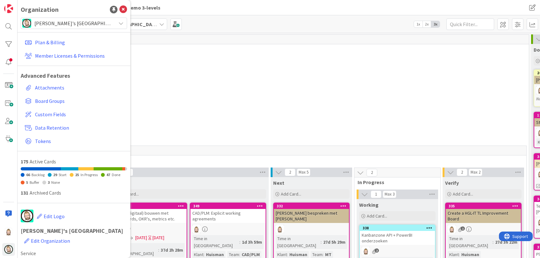
click at [102, 25] on span "[PERSON_NAME]'s [GEOGRAPHIC_DATA]" at bounding box center [73, 23] width 78 height 9
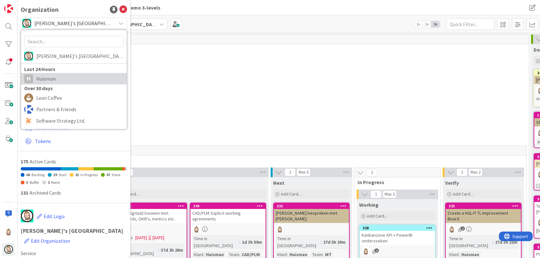
click at [90, 76] on span "Huisman" at bounding box center [79, 79] width 87 height 10
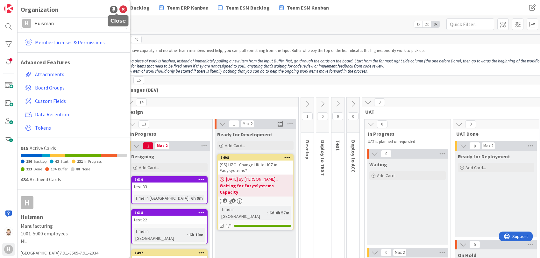
click at [119, 7] on icon at bounding box center [123, 10] width 8 height 8
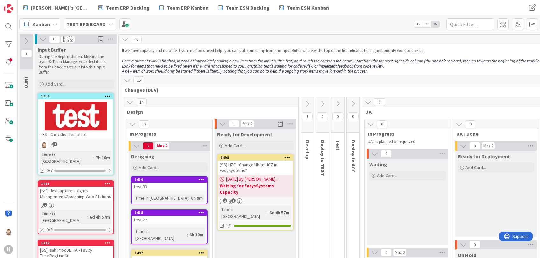
click at [92, 23] on b "TEST BFG BOARD" at bounding box center [86, 24] width 39 height 6
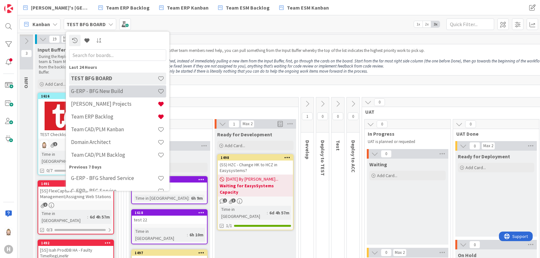
click at [97, 89] on h4 "G-ERP - BFG New Build" at bounding box center [114, 91] width 87 height 6
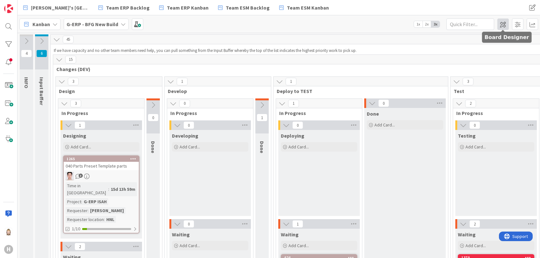
click at [501, 24] on span at bounding box center [503, 23] width 11 height 11
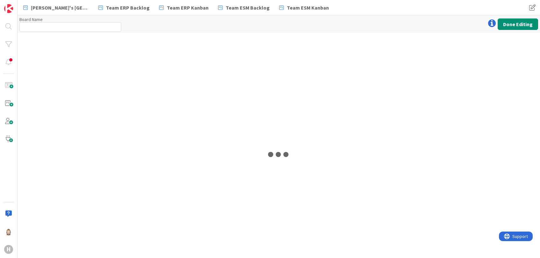
type input "G-ERP - BFG New Build"
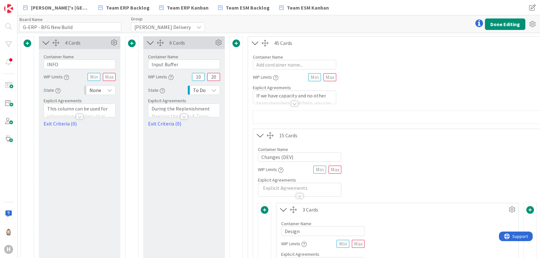
click at [296, 102] on div at bounding box center [294, 103] width 7 height 5
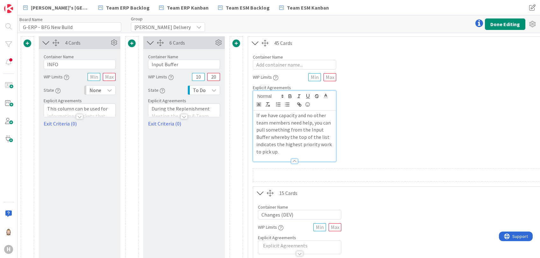
click at [298, 133] on p "If we have capacity and no other team members need help, you can pull something…" at bounding box center [294, 133] width 76 height 43
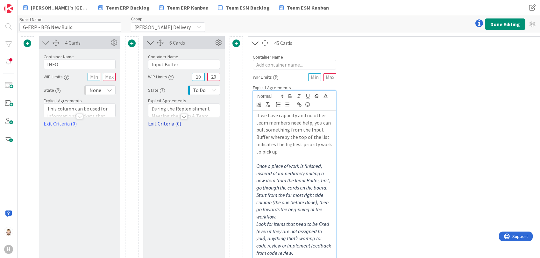
click at [172, 125] on link "Exit Criteria (0)" at bounding box center [184, 124] width 72 height 8
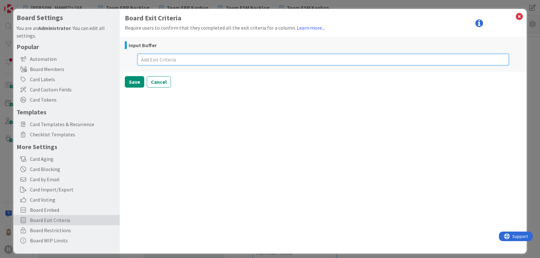
paste textarea "Before you pick up new work: Can you help fix something?"
type textarea "x"
type textarea "Before you pick up new work: Can you help fix something?"
type textarea "x"
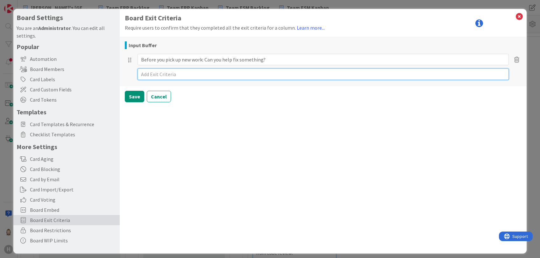
click at [258, 70] on textarea at bounding box center [323, 73] width 371 height 11
paste textarea "Before you pick up new work: Can you help to manage work that is waiting on ext…"
type textarea "x"
type textarea "Before you pick up new work: Can you help to manage work that is waiting on ext…"
type textarea "x"
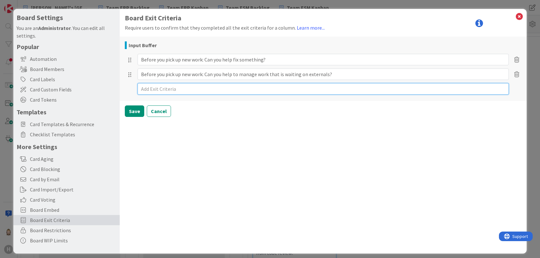
click at [262, 84] on textarea at bounding box center [323, 88] width 371 height 11
paste textarea "Before you pick up new work: Is there really nothing that you can do to help th…"
type textarea "x"
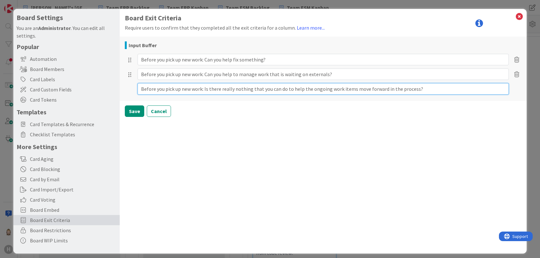
type textarea "Before you pick up new work: Is there really nothing that you can do to help th…"
type textarea "x"
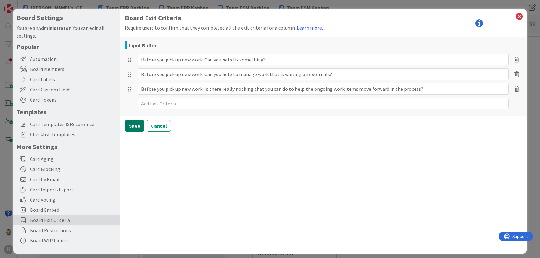
click at [135, 124] on button "Save" at bounding box center [134, 125] width 19 height 11
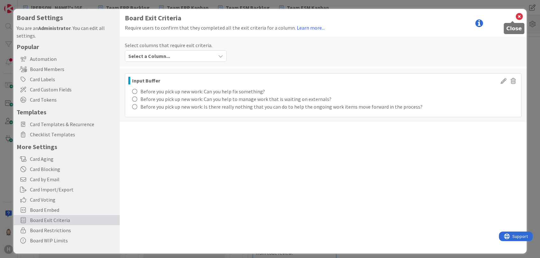
click at [515, 13] on icon at bounding box center [519, 16] width 8 height 9
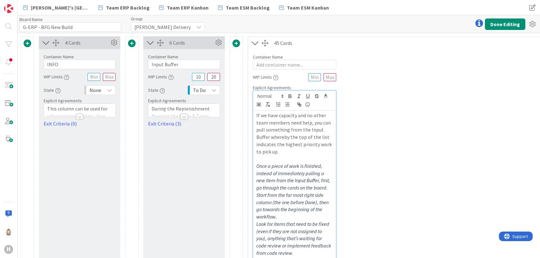
click at [184, 115] on div at bounding box center [184, 116] width 7 height 5
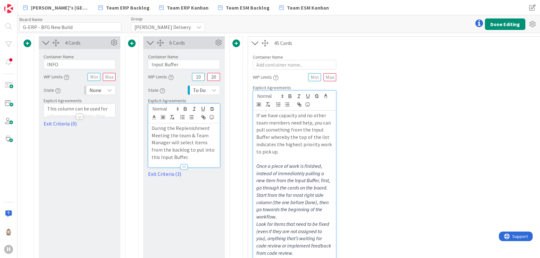
click at [149, 42] on icon at bounding box center [150, 43] width 11 height 8
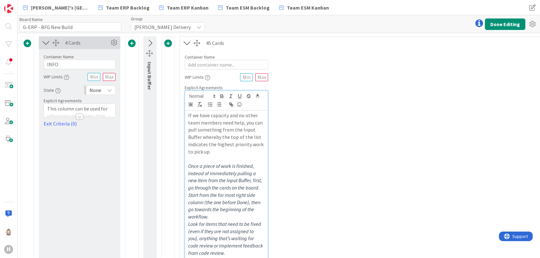
click at [46, 41] on icon at bounding box center [46, 43] width 11 height 8
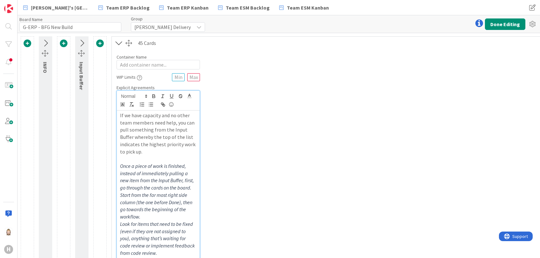
scroll to position [85, 0]
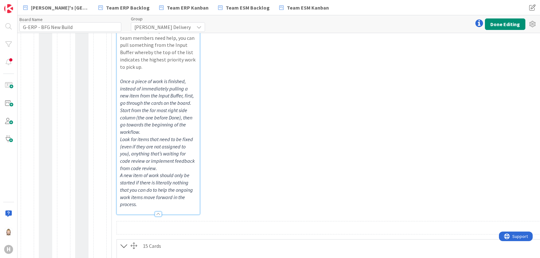
click at [160, 212] on div at bounding box center [158, 214] width 7 height 5
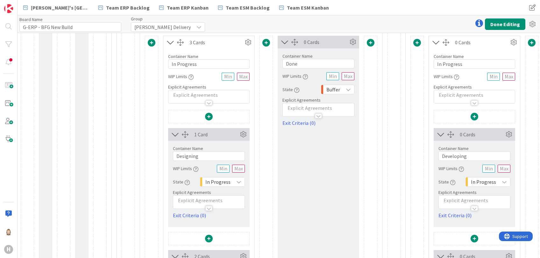
scroll to position [255, 0]
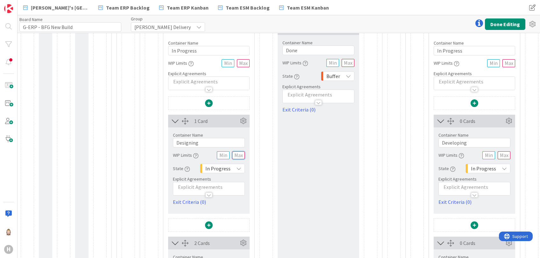
click at [240, 154] on input "text" at bounding box center [238, 155] width 13 height 8
type input "3"
drag, startPoint x: 312, startPoint y: 49, endPoint x: 246, endPoint y: 49, distance: 65.3
click at [247, 49] on div "3 Cards Container Name 11 / 64 In Progress WIP Limits Explicit Agreements 1 Car…" at bounding box center [261, 249] width 233 height 454
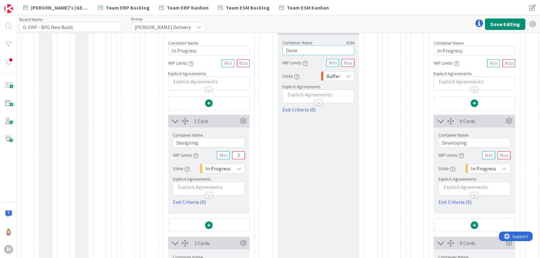
paste input "Ready for Development"
type input "Ready for Development"
click at [350, 64] on input "text" at bounding box center [348, 63] width 13 height 8
type input "3"
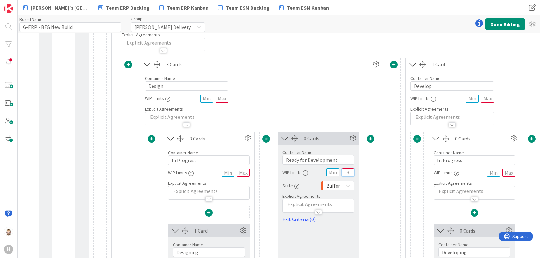
scroll to position [127, 0]
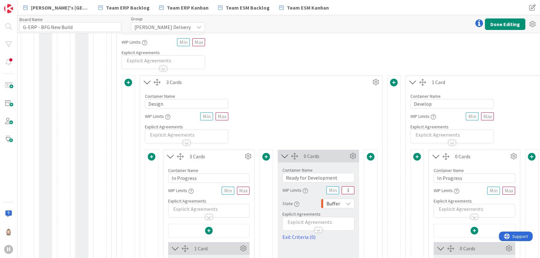
click at [145, 79] on icon at bounding box center [147, 82] width 11 height 8
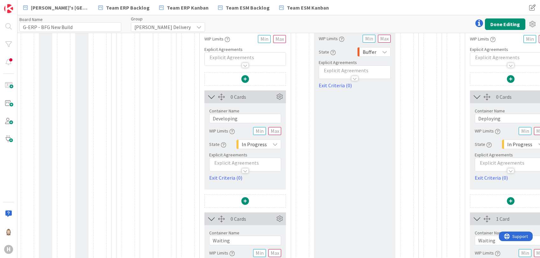
scroll to position [297, 0]
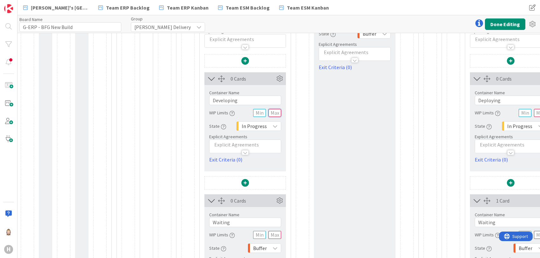
click at [277, 110] on input "text" at bounding box center [275, 113] width 13 height 8
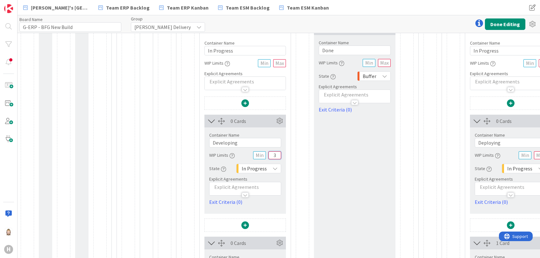
type input "3"
click at [386, 63] on input "text" at bounding box center [384, 63] width 13 height 8
type input "3"
drag, startPoint x: 341, startPoint y: 46, endPoint x: 307, endPoint y: 53, distance: 35.4
click at [307, 53] on div "0 Cards Container Name 11 / 64 In Progress WIP Limits Explicit Agreements 0 Car…" at bounding box center [297, 249] width 233 height 454
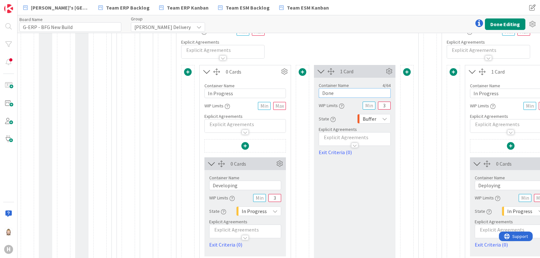
scroll to position [170, 0]
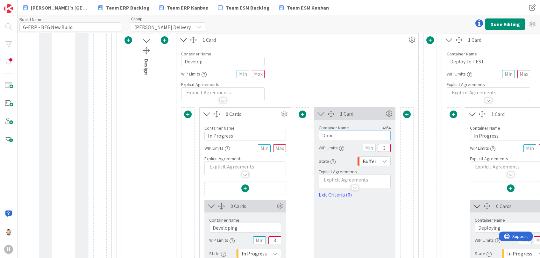
paste input "Development"
type input "Development Done"
click at [183, 40] on icon at bounding box center [183, 40] width 11 height 8
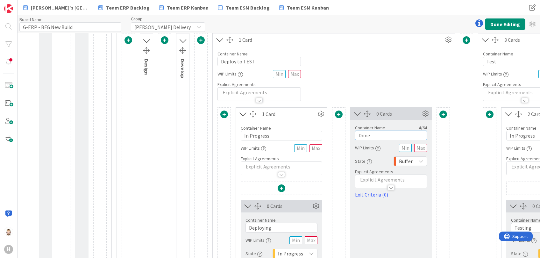
drag, startPoint x: 380, startPoint y: 130, endPoint x: 316, endPoint y: 139, distance: 64.3
paste input "Ready for Test"
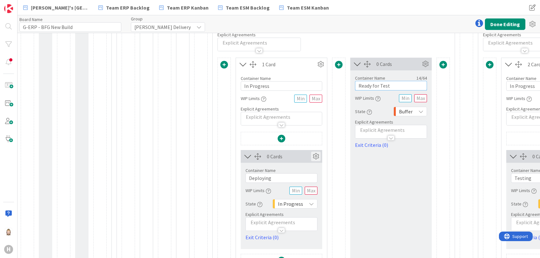
scroll to position [255, 0]
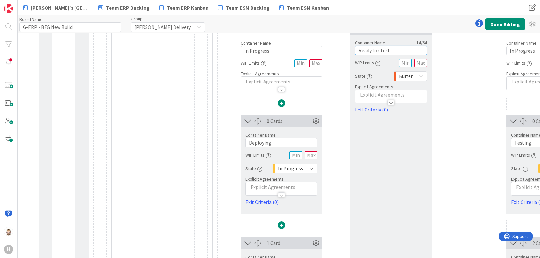
type input "Ready for Test"
click at [312, 157] on input "text" at bounding box center [311, 155] width 13 height 8
type input "3"
click at [423, 61] on input "text" at bounding box center [420, 63] width 13 height 8
type input "3"
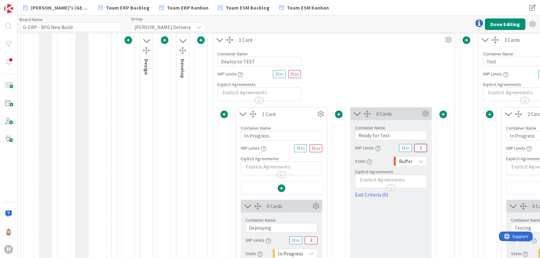
scroll to position [127, 0]
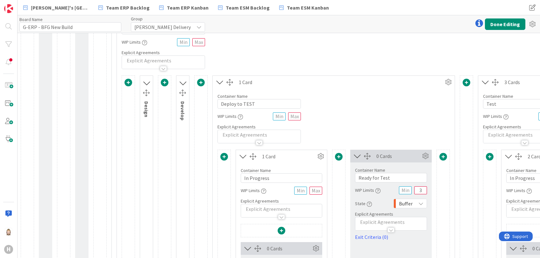
click at [217, 79] on icon at bounding box center [220, 82] width 11 height 8
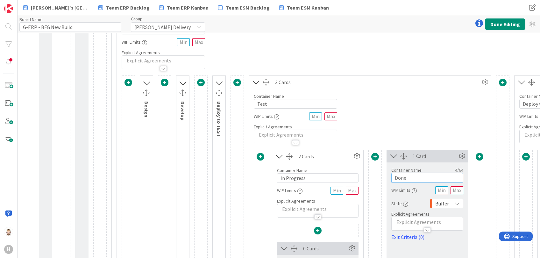
drag, startPoint x: 427, startPoint y: 174, endPoint x: 360, endPoint y: 177, distance: 67.6
paste input "Test"
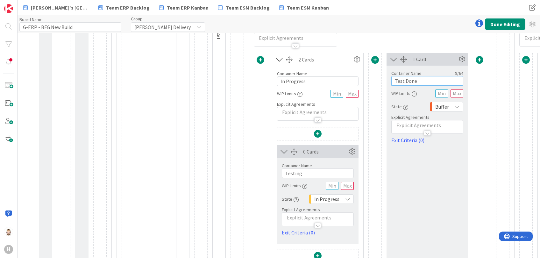
scroll to position [255, 0]
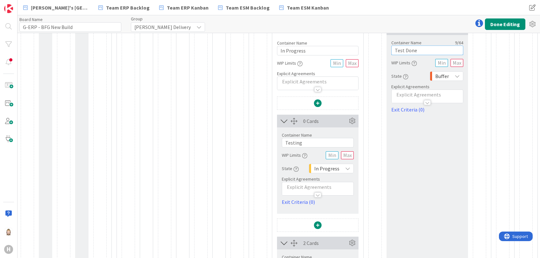
type input "Test Done"
click at [348, 155] on input "text" at bounding box center [347, 155] width 13 height 8
type input "3"
click at [458, 61] on input "text" at bounding box center [457, 63] width 13 height 8
type input "3"
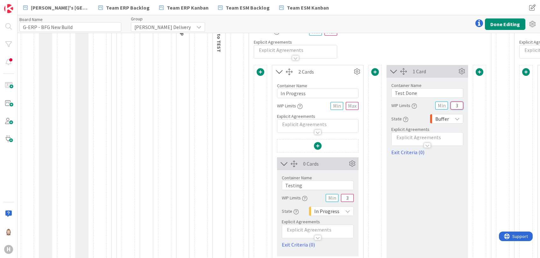
scroll to position [127, 0]
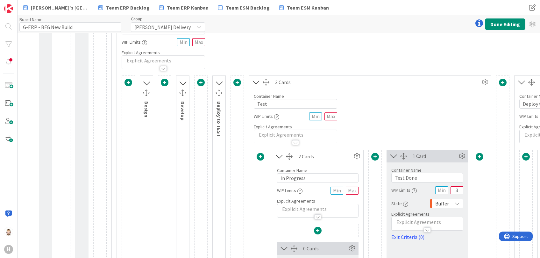
click at [255, 78] on icon at bounding box center [256, 82] width 11 height 8
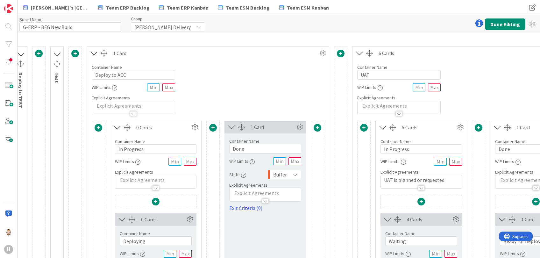
scroll to position [170, 198]
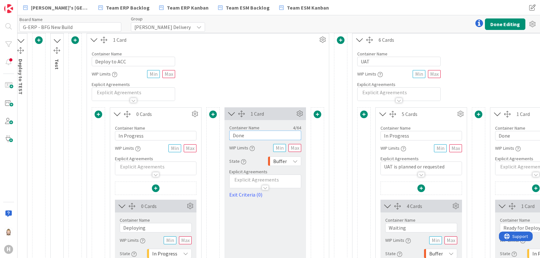
click at [272, 136] on input "Done" at bounding box center [265, 136] width 72 height 10
paste input "Ready for UAT"
type input "Ready for UAT"
click at [296, 149] on input "text" at bounding box center [295, 148] width 13 height 8
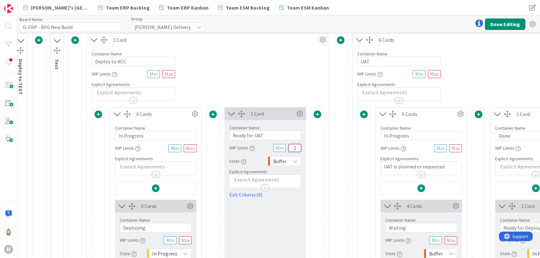
scroll to position [255, 198]
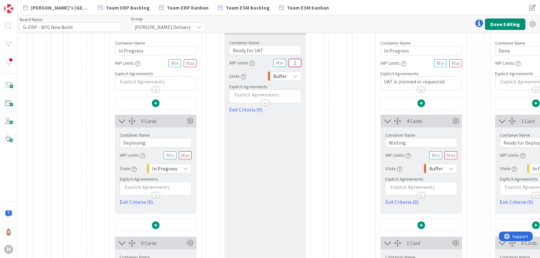
type input "2"
click at [187, 154] on input "text" at bounding box center [185, 155] width 13 height 8
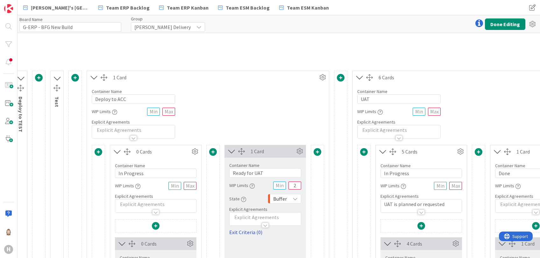
scroll to position [127, 198]
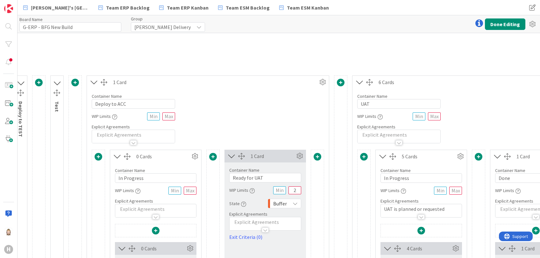
type input "2"
click at [92, 81] on icon at bounding box center [94, 82] width 11 height 8
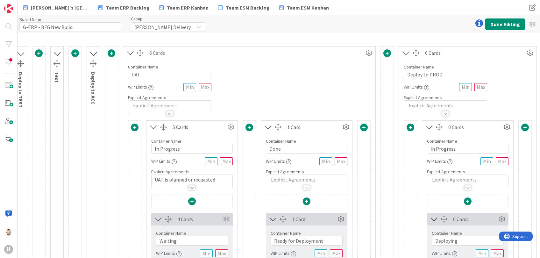
scroll to position [170, 198]
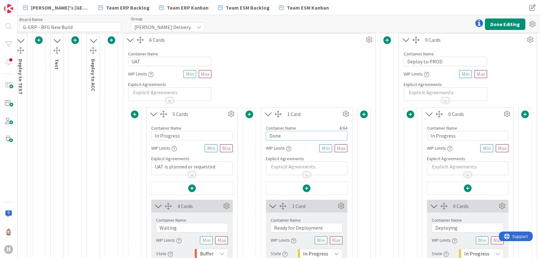
click at [300, 136] on input "Done" at bounding box center [307, 136] width 82 height 10
paste input "UAT"
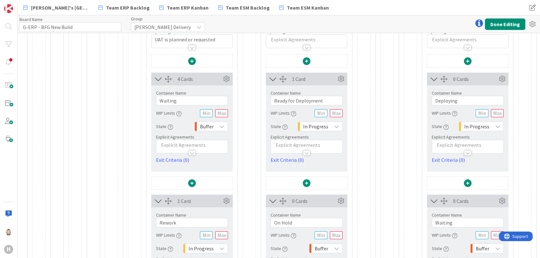
scroll to position [297, 198]
type input "UAT Done"
click at [226, 109] on input "text" at bounding box center [221, 113] width 13 height 8
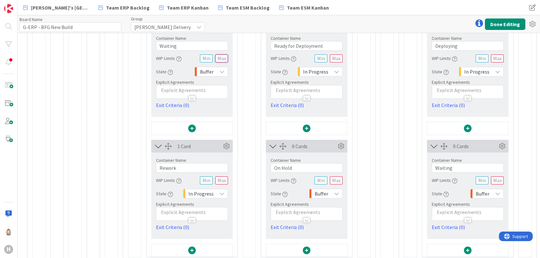
scroll to position [382, 198]
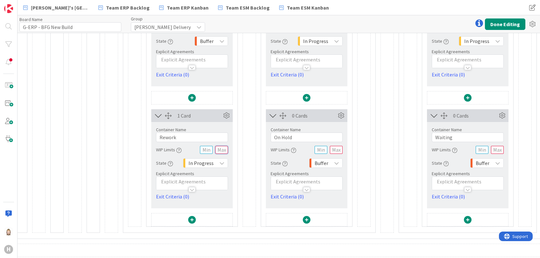
click at [223, 150] on input "text" at bounding box center [221, 150] width 13 height 8
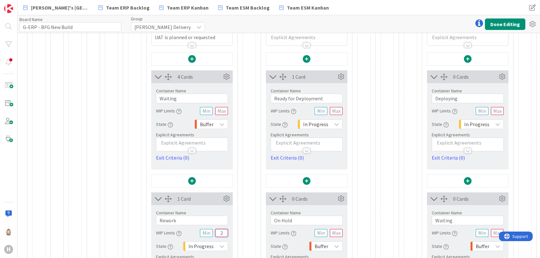
scroll to position [297, 198]
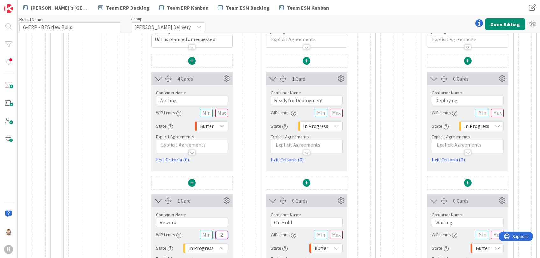
type input "2"
click at [333, 114] on input "text" at bounding box center [336, 113] width 13 height 8
type input "2"
click at [7, 176] on div "H" at bounding box center [9, 129] width 18 height 258
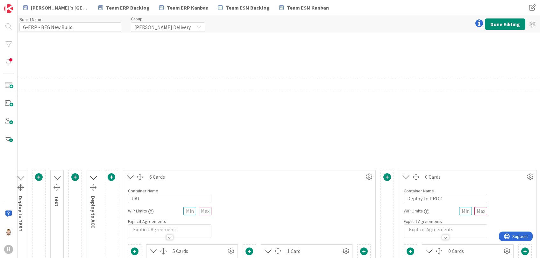
scroll to position [127, 198]
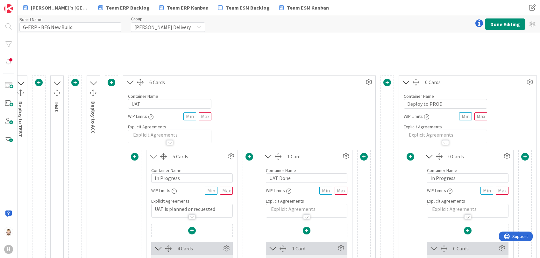
click at [128, 80] on icon at bounding box center [130, 82] width 11 height 8
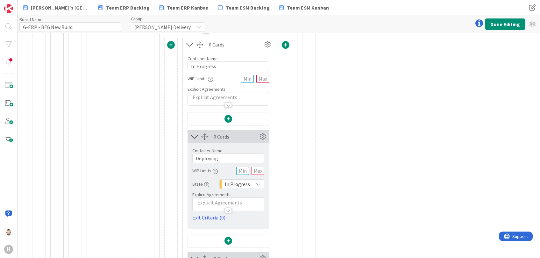
scroll to position [255, 198]
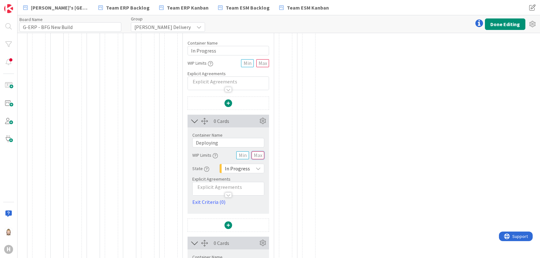
click at [260, 156] on input "text" at bounding box center [258, 155] width 13 height 8
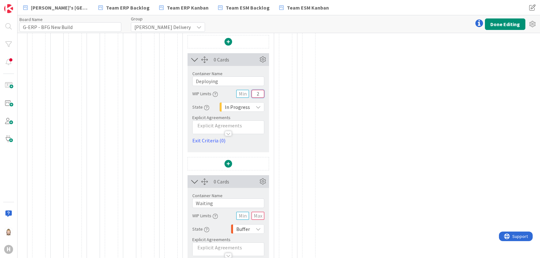
scroll to position [382, 198]
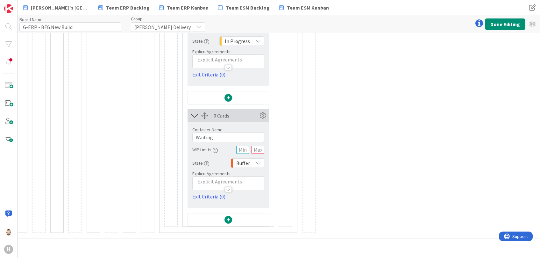
type input "2"
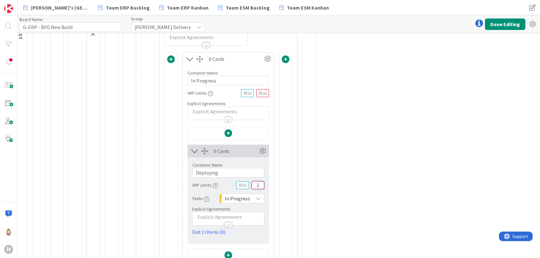
scroll to position [127, 198]
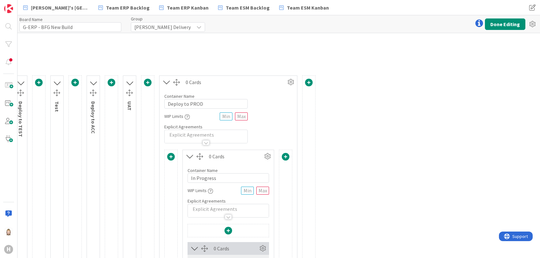
click at [166, 82] on icon at bounding box center [166, 82] width 11 height 8
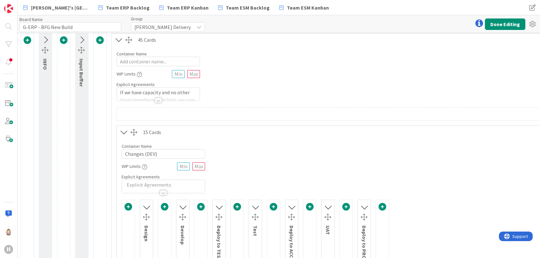
scroll to position [0, 0]
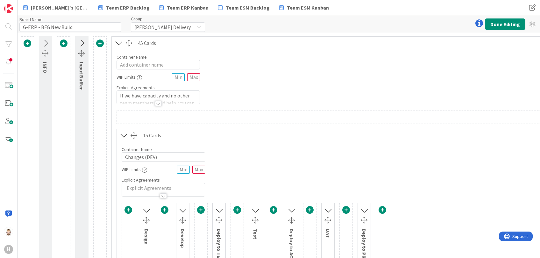
click at [123, 134] on icon at bounding box center [124, 135] width 11 height 8
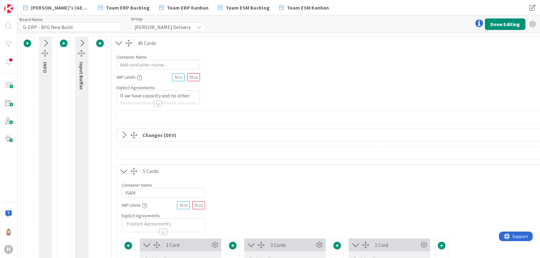
click at [158, 102] on div at bounding box center [158, 103] width 7 height 5
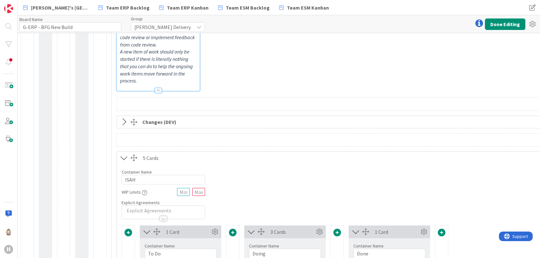
scroll to position [212, 0]
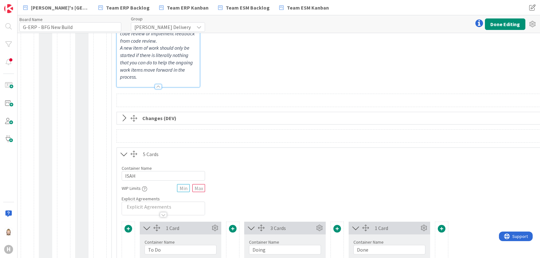
click at [159, 86] on div at bounding box center [158, 86] width 7 height 5
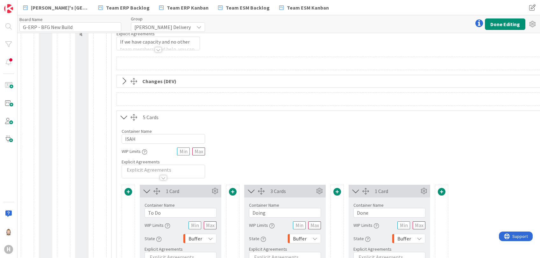
scroll to position [85, 0]
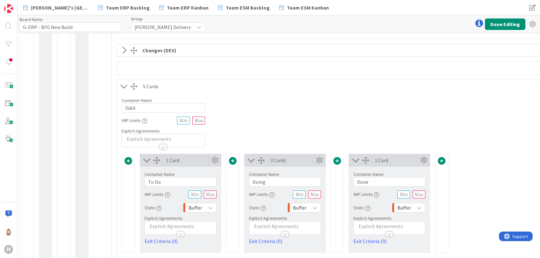
click at [125, 84] on icon at bounding box center [124, 86] width 11 height 8
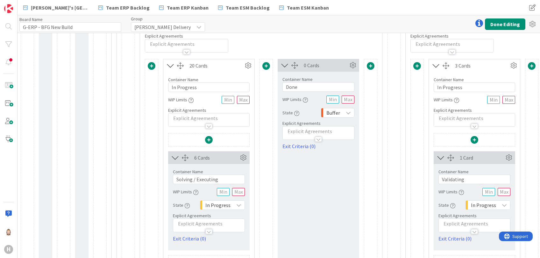
scroll to position [297, 0]
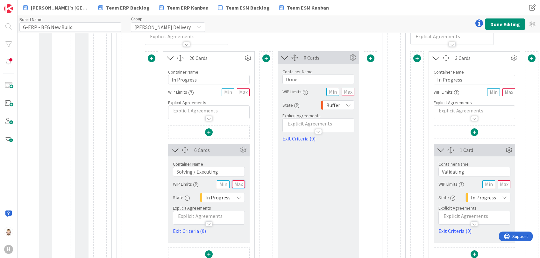
click at [241, 181] on input "text" at bounding box center [238, 184] width 13 height 8
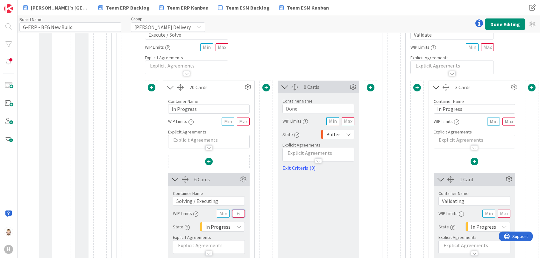
scroll to position [255, 0]
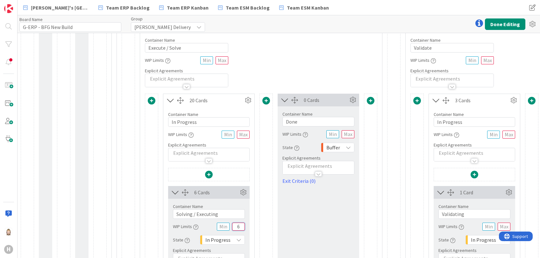
type input "6"
click at [352, 135] on input "text" at bounding box center [348, 134] width 13 height 8
type input "6"
type input "2"
click at [308, 120] on input "Done" at bounding box center [319, 122] width 72 height 10
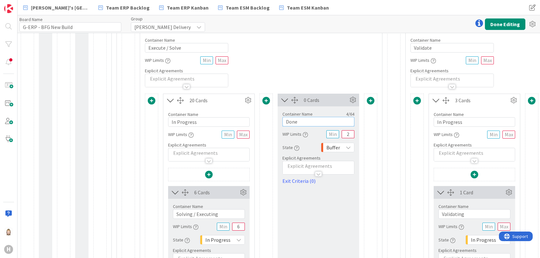
click at [308, 120] on input "Done" at bounding box center [319, 122] width 72 height 10
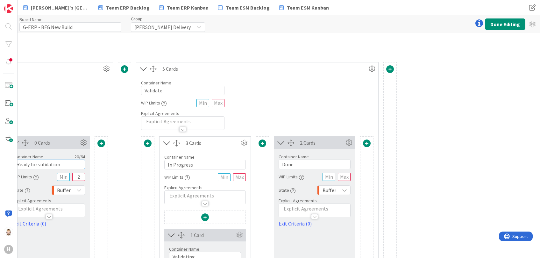
scroll to position [212, 306]
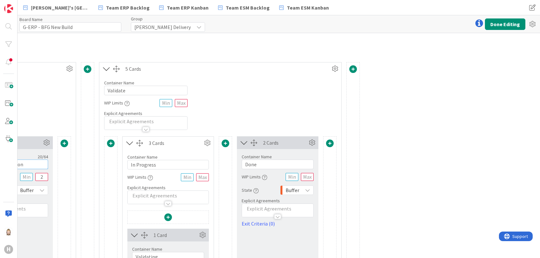
type input "Ready for validation"
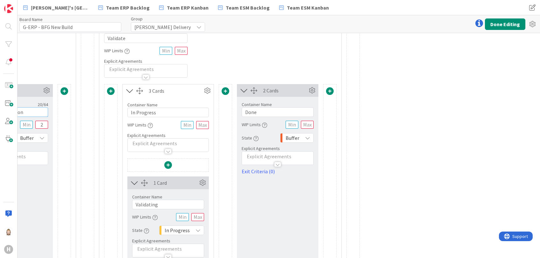
scroll to position [297, 306]
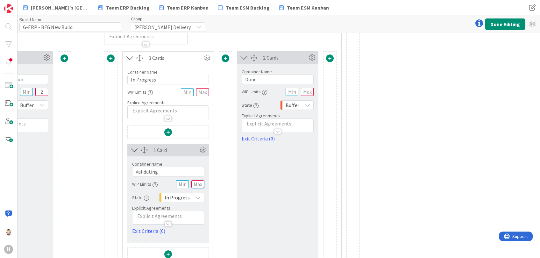
click at [199, 185] on input "text" at bounding box center [197, 184] width 13 height 8
type input "2"
click at [311, 90] on input "text" at bounding box center [307, 92] width 13 height 8
type input "2"
click at [280, 78] on input "Done" at bounding box center [278, 80] width 72 height 10
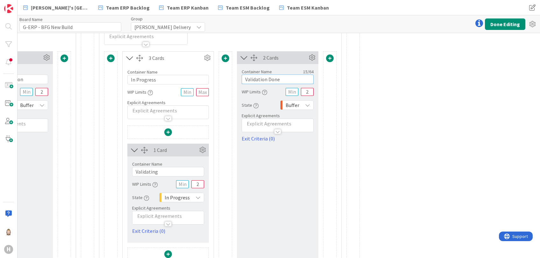
type input "Validation Done"
click at [385, 115] on div "20 Cards Container Name 15 / 64 Execute / Solve WIP Limits Explicit Agreements …" at bounding box center [486, 183] width 1342 height 412
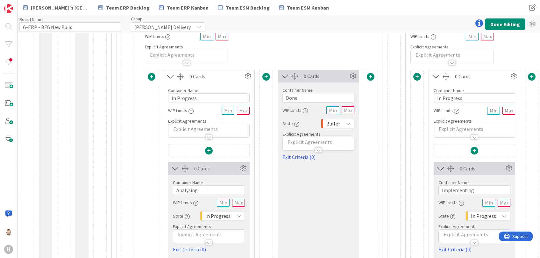
scroll to position [807, 0]
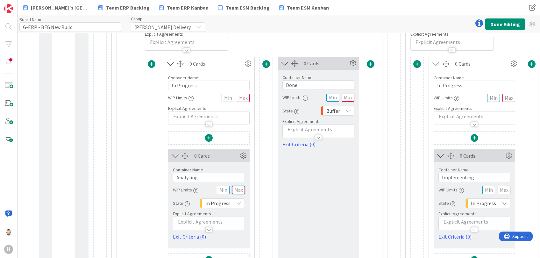
click at [242, 191] on input "text" at bounding box center [238, 190] width 13 height 8
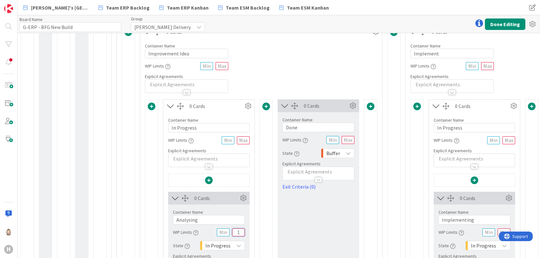
type input "1"
click at [316, 127] on input "Done" at bounding box center [319, 128] width 72 height 10
type input "Analysis Done"
click at [350, 142] on input "text" at bounding box center [348, 140] width 13 height 8
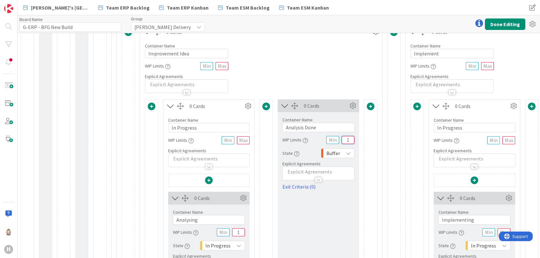
type input "1"
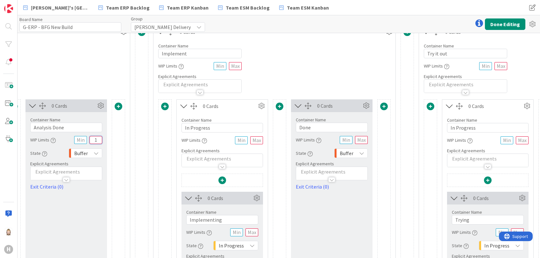
scroll to position [764, 255]
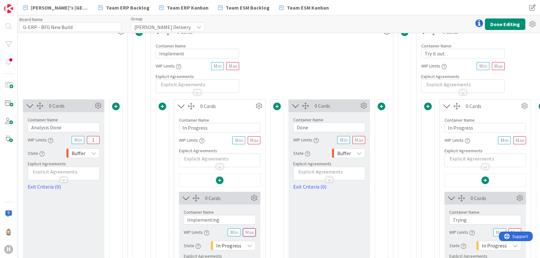
click at [252, 229] on input "text" at bounding box center [249, 232] width 13 height 8
type input "1"
click at [312, 127] on input "Done" at bounding box center [329, 128] width 72 height 10
type input "Implementation Done"
click at [362, 140] on input "text" at bounding box center [359, 140] width 13 height 8
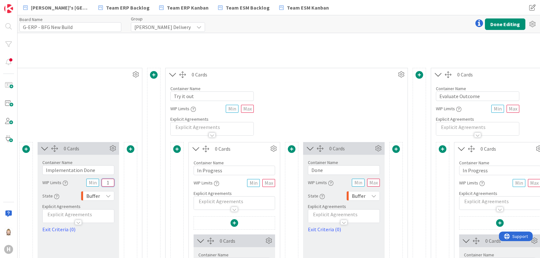
scroll to position [764, 506]
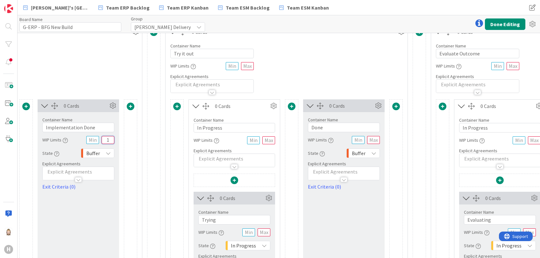
type input "1"
click at [265, 230] on input "text" at bounding box center [264, 232] width 13 height 8
type input "1"
click at [341, 127] on input "Done" at bounding box center [344, 128] width 72 height 10
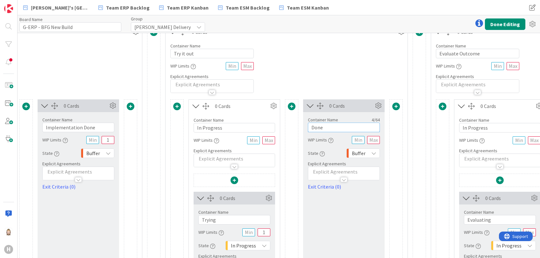
click at [341, 127] on input "Done" at bounding box center [344, 128] width 72 height 10
type input "Experiment Done"
click at [372, 140] on input "text" at bounding box center [373, 140] width 13 height 8
type input "1"
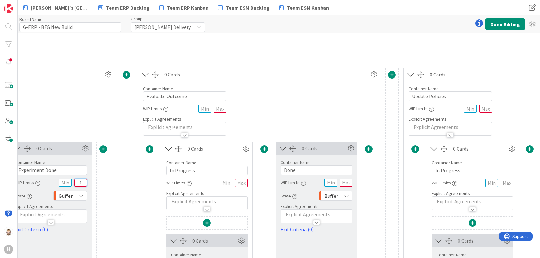
scroll to position [764, 799]
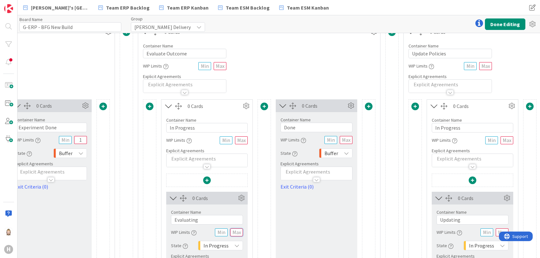
click at [237, 232] on input "text" at bounding box center [236, 232] width 13 height 8
type input "1"
click at [345, 137] on input "text" at bounding box center [346, 140] width 13 height 8
type input "1"
click at [325, 124] on input "Done" at bounding box center [317, 128] width 72 height 10
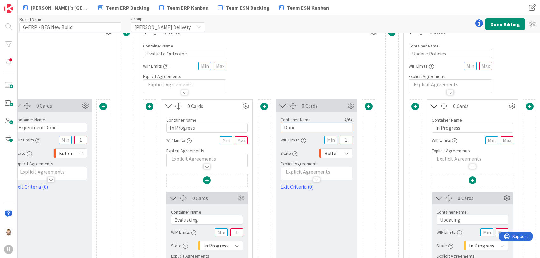
click at [325, 124] on input "Done" at bounding box center [317, 128] width 72 height 10
type input "Evaluation Done"
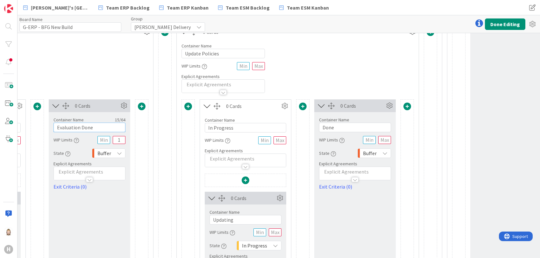
scroll to position [764, 1049]
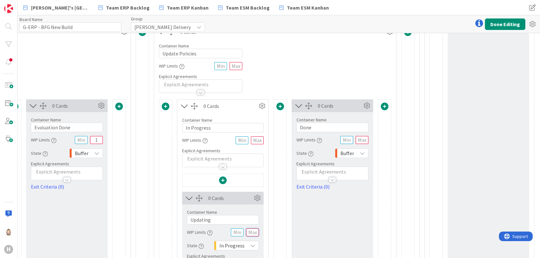
click at [253, 233] on input "text" at bounding box center [252, 232] width 13 height 8
type input "1"
click at [226, 221] on input "Updating" at bounding box center [223, 220] width 72 height 10
click at [324, 125] on input "Done" at bounding box center [333, 128] width 72 height 10
click at [364, 140] on input "text" at bounding box center [362, 140] width 13 height 8
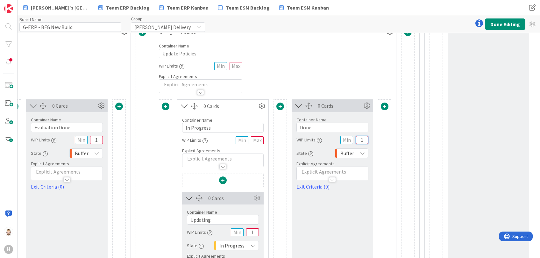
type input "1"
click at [325, 128] on input "Done" at bounding box center [333, 128] width 72 height 10
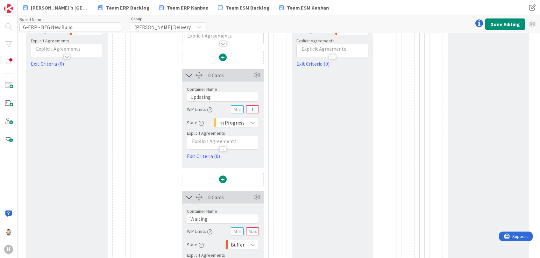
scroll to position [892, 1049]
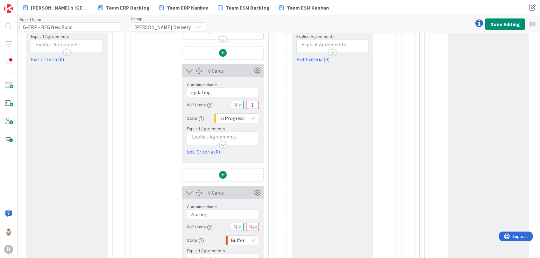
type input "Policies Updated; Done"
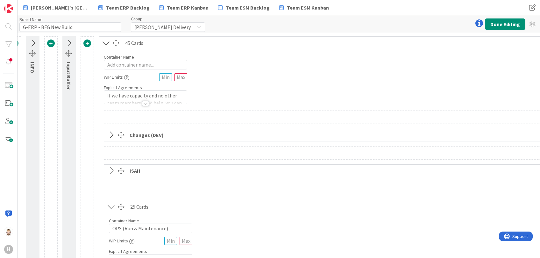
scroll to position [0, 0]
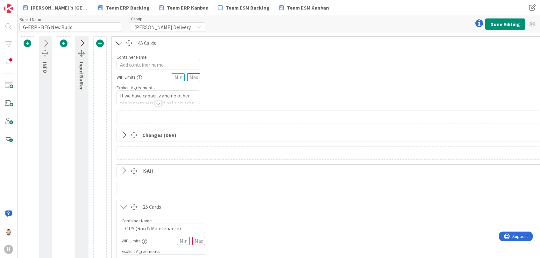
click at [83, 40] on icon at bounding box center [81, 43] width 11 height 8
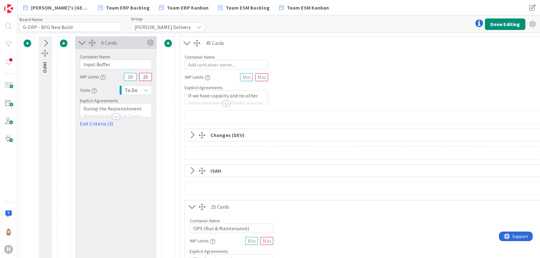
click at [115, 116] on div at bounding box center [115, 116] width 7 height 5
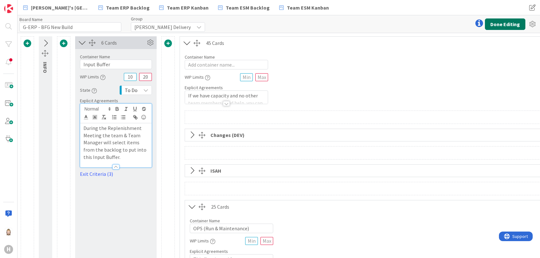
click at [504, 20] on button "Done Editing" at bounding box center [505, 23] width 40 height 11
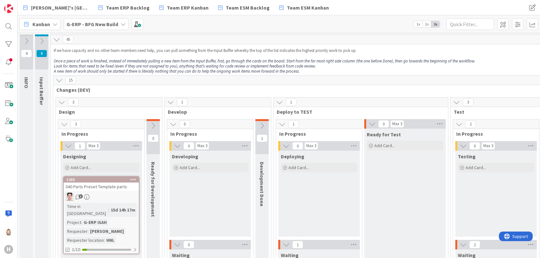
click at [40, 40] on icon at bounding box center [41, 41] width 7 height 7
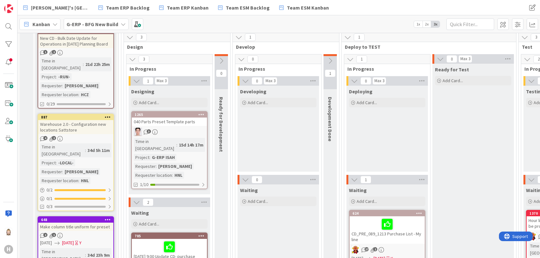
scroll to position [127, 0]
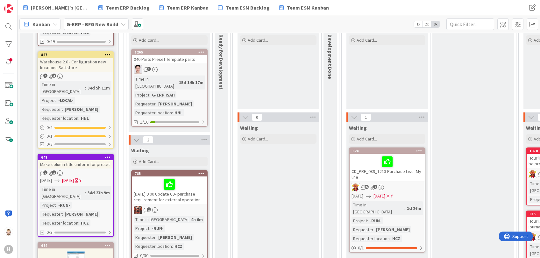
click at [134, 136] on icon at bounding box center [136, 139] width 7 height 7
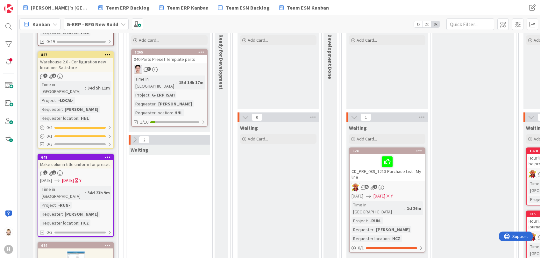
click at [354, 117] on icon at bounding box center [354, 117] width 7 height 7
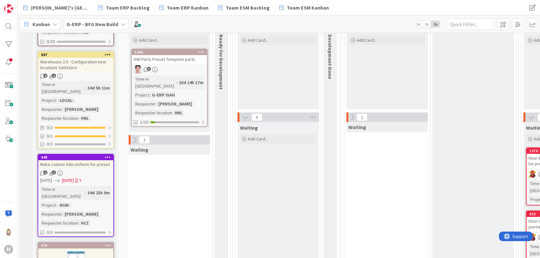
click at [243, 116] on icon at bounding box center [245, 117] width 7 height 7
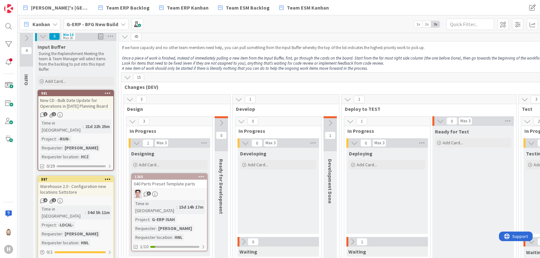
scroll to position [0, 0]
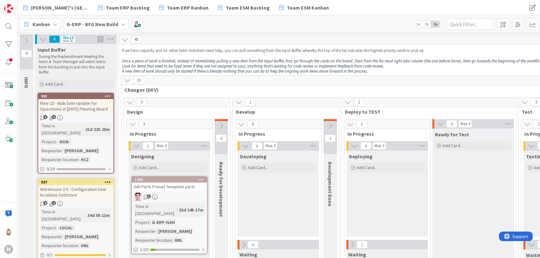
click at [224, 122] on icon at bounding box center [221, 125] width 7 height 7
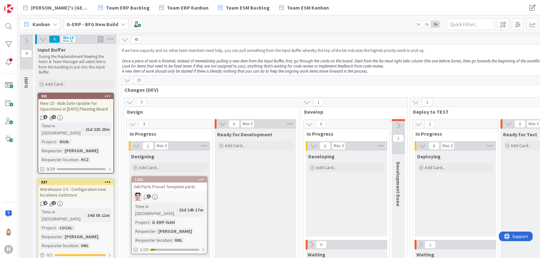
click at [220, 123] on icon at bounding box center [222, 123] width 7 height 7
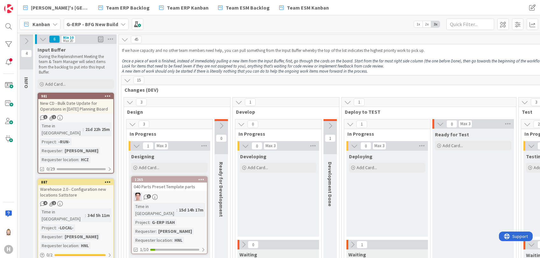
click at [437, 122] on icon at bounding box center [440, 123] width 7 height 7
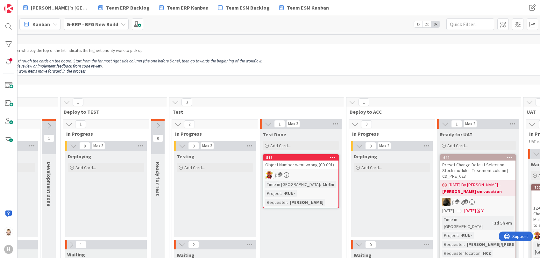
scroll to position [0, 319]
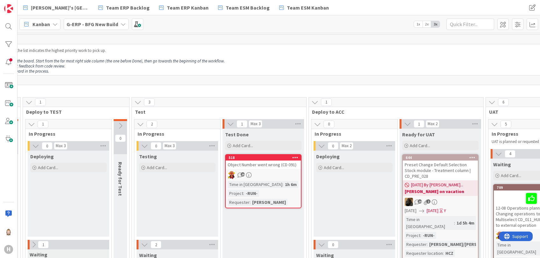
click at [278, 161] on div "Object Number went wrong (CD 091)" at bounding box center [263, 165] width 75 height 8
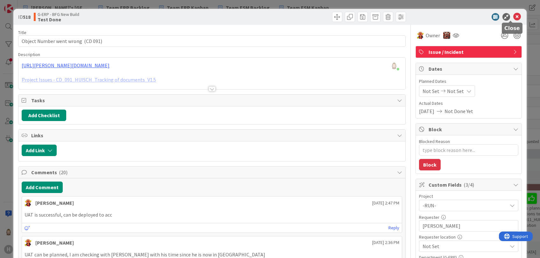
click at [513, 15] on icon at bounding box center [517, 17] width 8 height 8
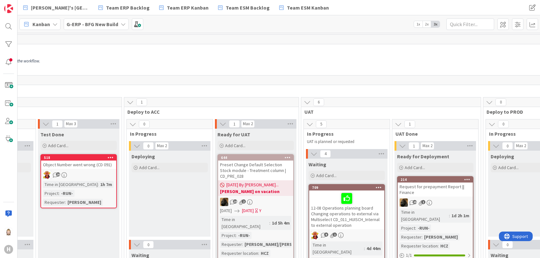
scroll to position [0, 525]
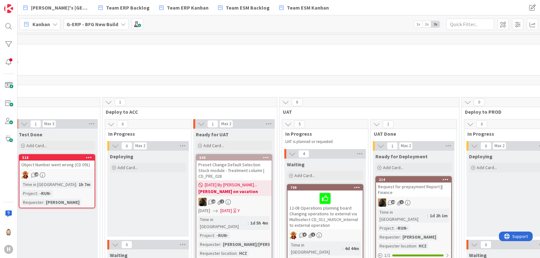
click at [244, 167] on div "Preset Change Default Selection Stock module - Treatment column | CD_PRE_028" at bounding box center [234, 171] width 75 height 20
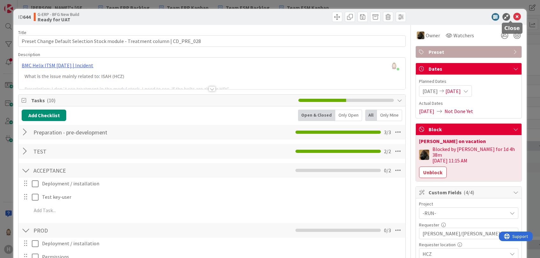
click at [513, 15] on icon at bounding box center [517, 17] width 8 height 8
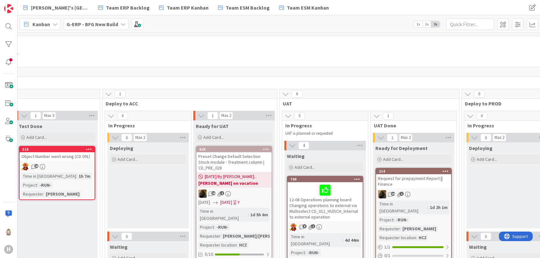
click at [347, 190] on div at bounding box center [325, 189] width 71 height 13
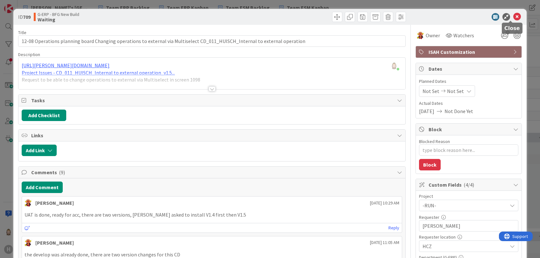
click at [513, 17] on icon at bounding box center [517, 17] width 8 height 8
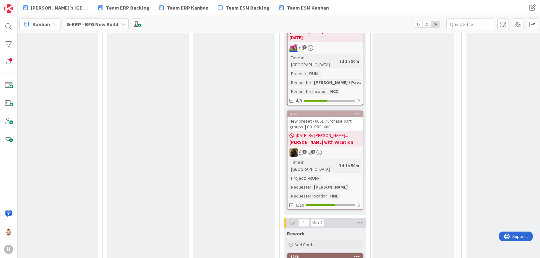
scroll to position [450, 525]
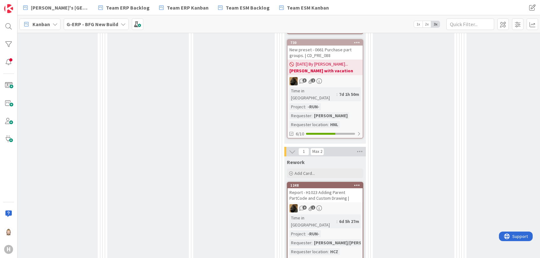
click at [338, 188] on div "Report - H1023 Adding Parent PartCode and Custom Drawing |" at bounding box center [325, 195] width 75 height 14
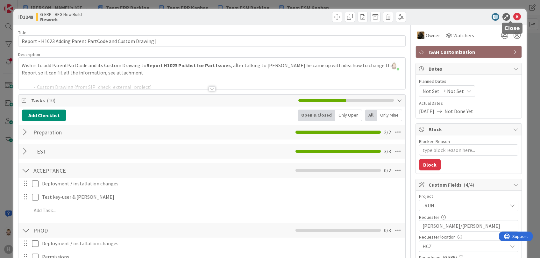
click at [513, 17] on icon at bounding box center [517, 17] width 8 height 8
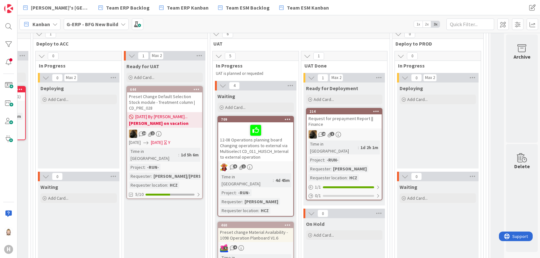
scroll to position [25, 600]
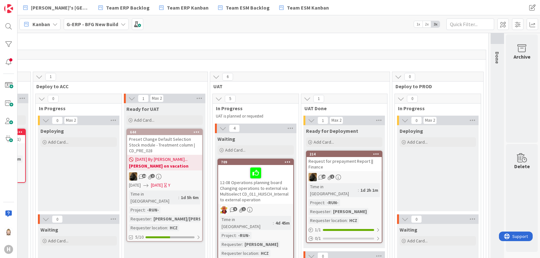
click at [351, 159] on div "Request for prepayment Report || Finance" at bounding box center [344, 164] width 75 height 14
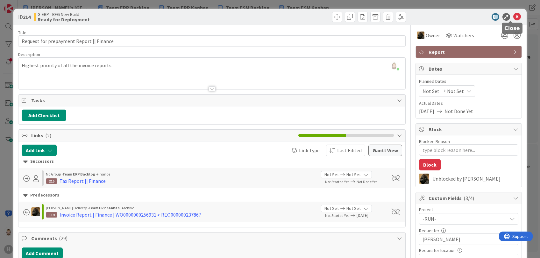
click at [513, 14] on icon at bounding box center [517, 17] width 8 height 8
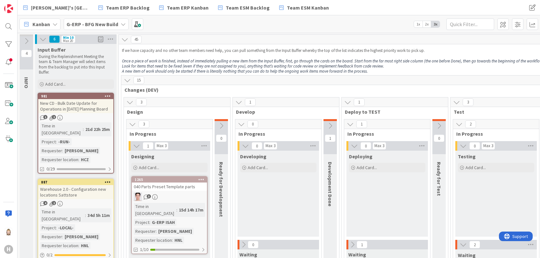
click at [26, 36] on button at bounding box center [26, 41] width 13 height 10
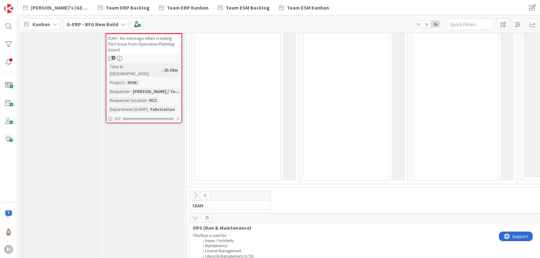
scroll to position [594, 0]
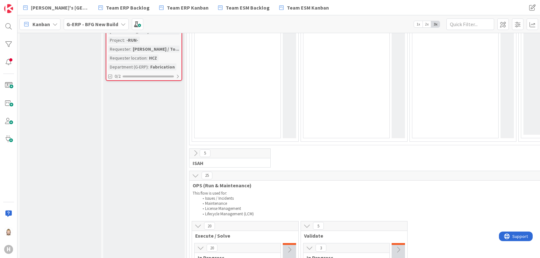
click at [195, 150] on icon at bounding box center [195, 153] width 7 height 7
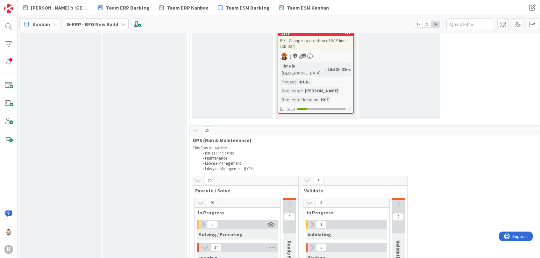
scroll to position [1019, 0]
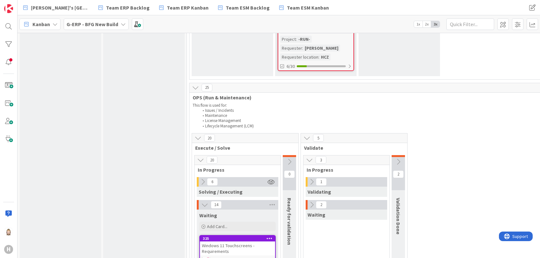
click at [292, 158] on icon at bounding box center [289, 161] width 7 height 7
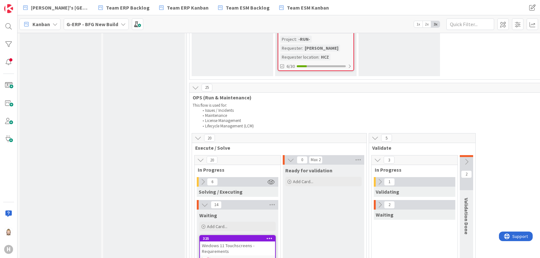
click at [469, 158] on icon at bounding box center [466, 161] width 7 height 7
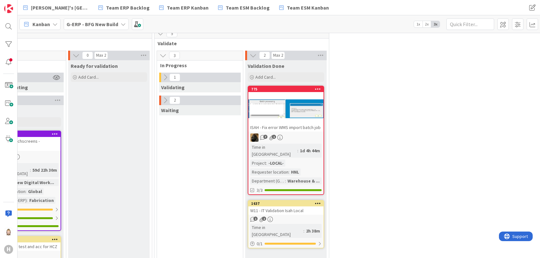
scroll to position [1104, 215]
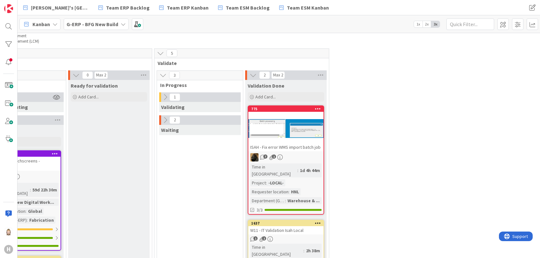
click at [302, 143] on div "ISAH - Fix error WMS import batch job" at bounding box center [285, 147] width 75 height 8
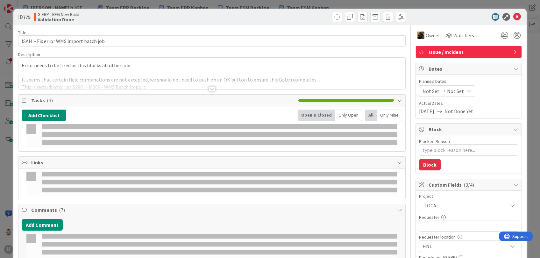
type textarea "x"
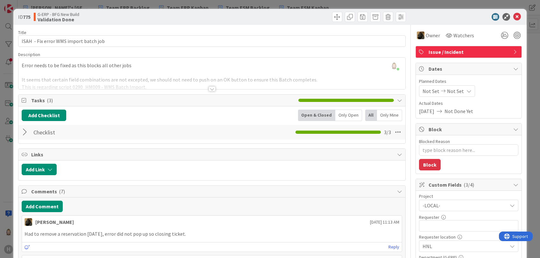
click at [441, 126] on span "Block" at bounding box center [470, 129] width 82 height 8
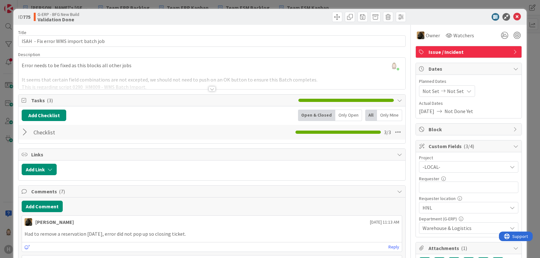
click at [455, 66] on span "Dates" at bounding box center [470, 69] width 82 height 8
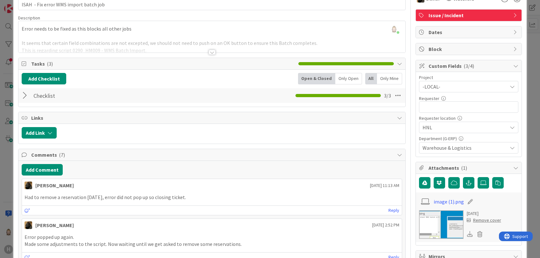
scroll to position [85, 0]
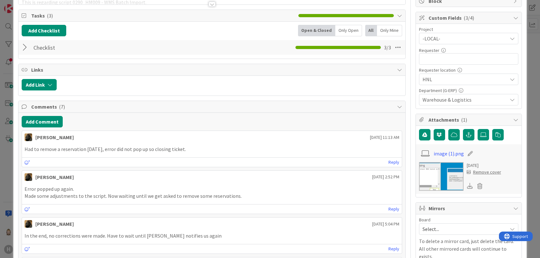
click at [439, 173] on img at bounding box center [441, 176] width 45 height 29
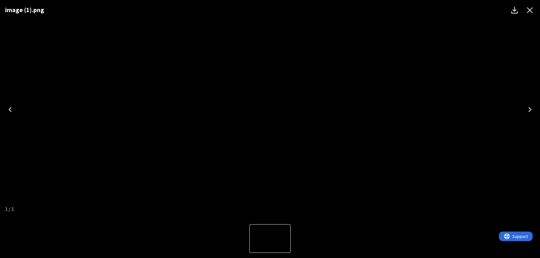
click at [529, 13] on icon "Close" at bounding box center [530, 10] width 10 height 10
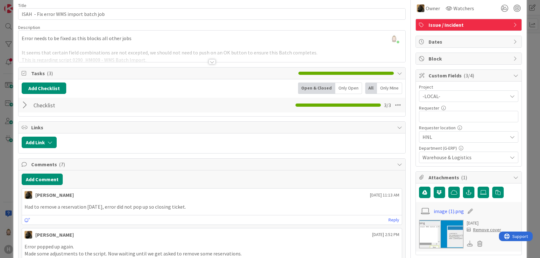
scroll to position [0, 0]
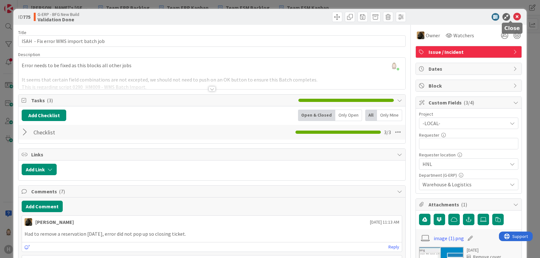
click at [513, 14] on icon at bounding box center [517, 17] width 8 height 8
